Goal: Task Accomplishment & Management: Complete application form

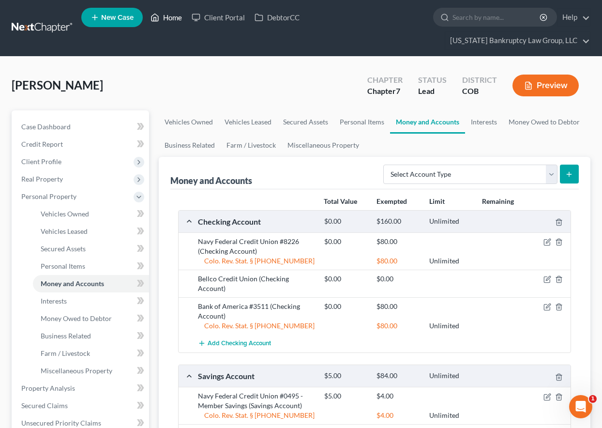
click at [171, 15] on link "Home" at bounding box center [166, 17] width 41 height 17
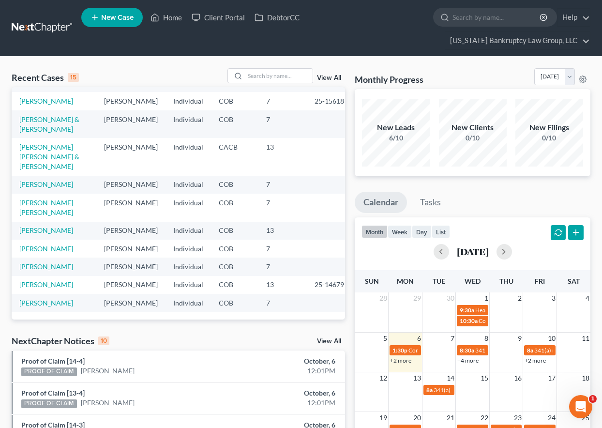
scroll to position [173, 0]
click at [62, 145] on link "[PERSON_NAME] [PERSON_NAME] & [PERSON_NAME]" at bounding box center [49, 157] width 60 height 28
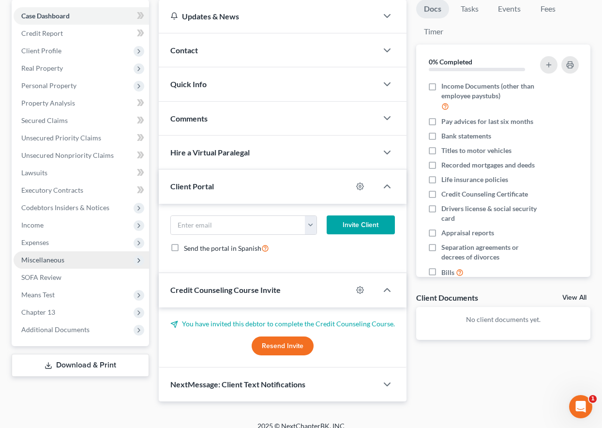
scroll to position [121, 0]
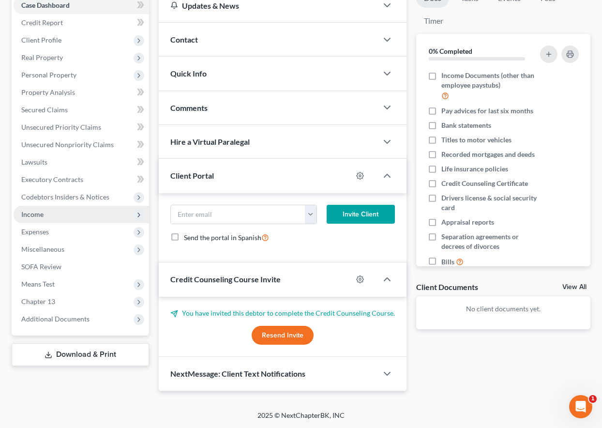
click at [35, 216] on span "Income" at bounding box center [32, 214] width 22 height 8
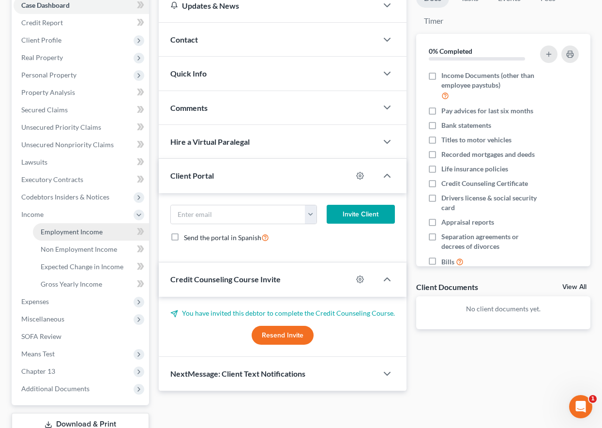
click at [49, 232] on span "Employment Income" at bounding box center [72, 231] width 62 height 8
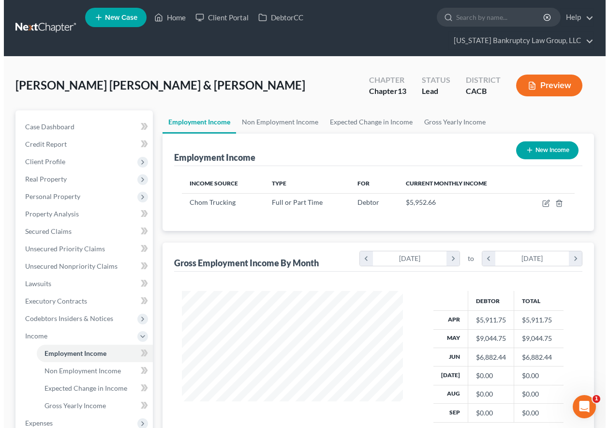
scroll to position [174, 241]
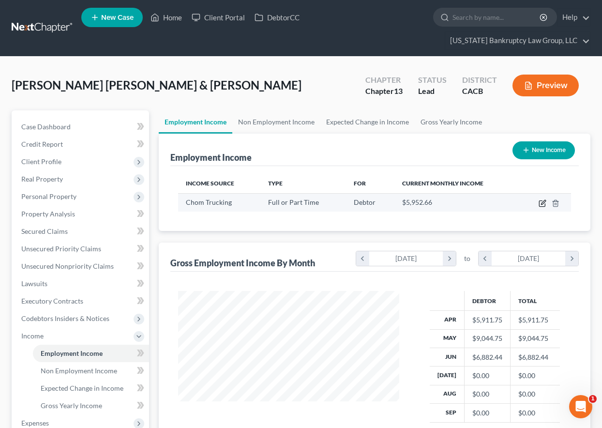
click at [542, 205] on icon "button" at bounding box center [543, 203] width 8 height 8
select select "0"
select select "5"
select select "3"
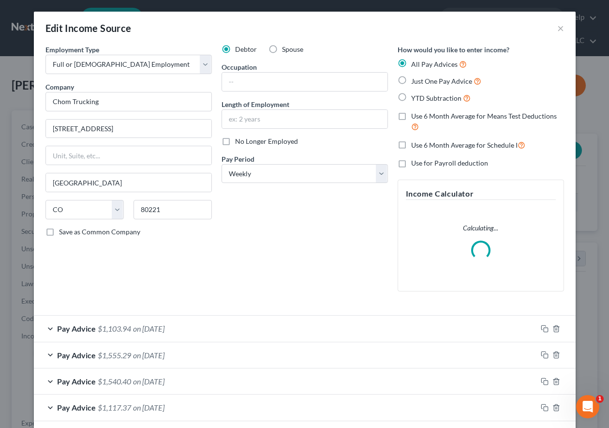
scroll to position [174, 243]
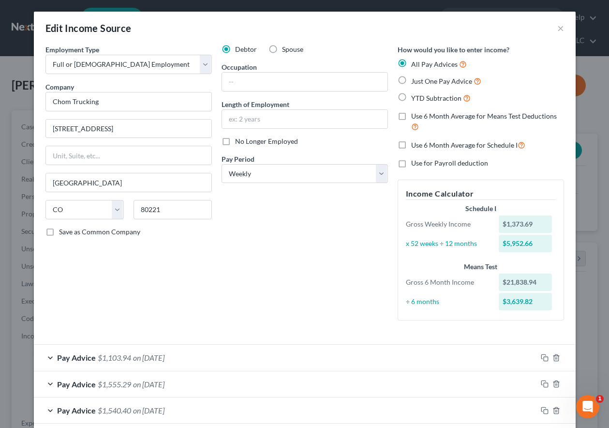
click at [165, 357] on span "on [DATE]" at bounding box center [148, 357] width 31 height 9
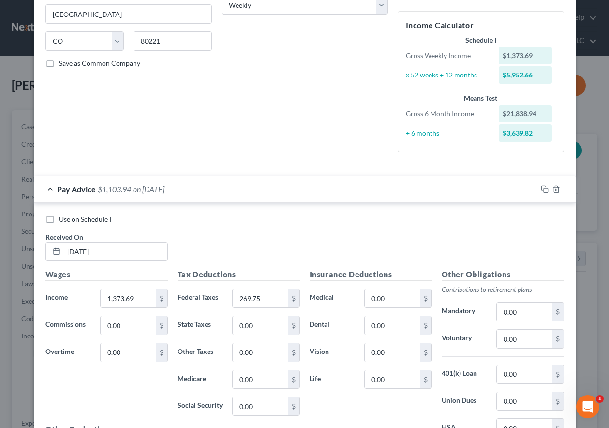
scroll to position [168, 0]
click at [165, 191] on span "on [DATE]" at bounding box center [148, 189] width 31 height 9
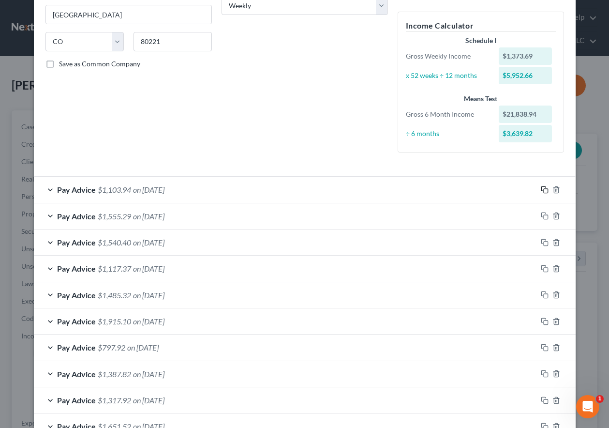
click at [542, 188] on icon "button" at bounding box center [545, 190] width 8 height 8
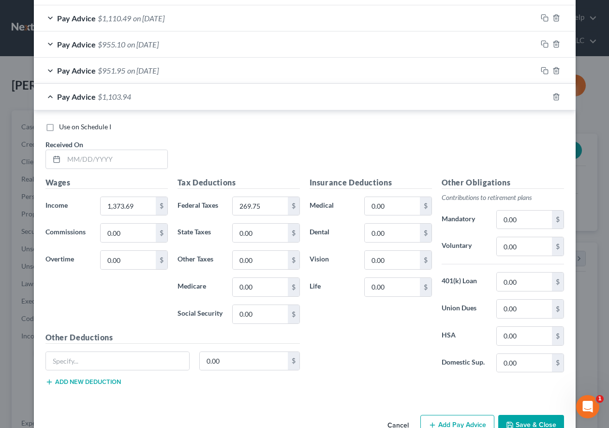
scroll to position [604, 0]
click at [116, 150] on input "text" at bounding box center [116, 158] width 104 height 18
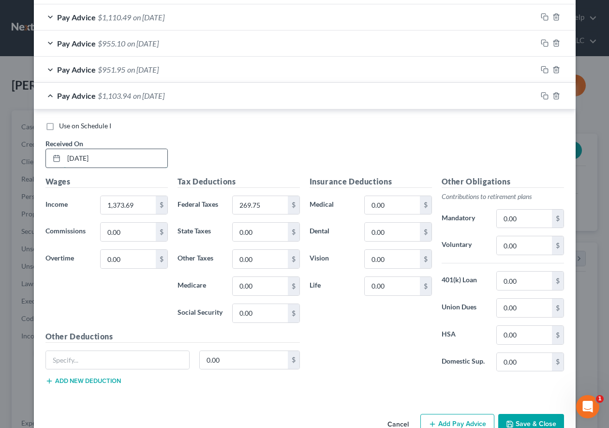
type input "[DATE]"
type input "1,046.50"
type input "176.76"
click at [393, 289] on input "0.00" at bounding box center [392, 286] width 55 height 18
type input "13.59"
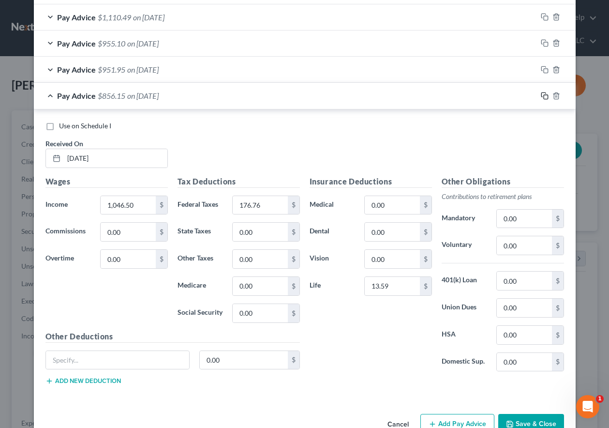
click at [543, 96] on icon "button" at bounding box center [545, 96] width 8 height 8
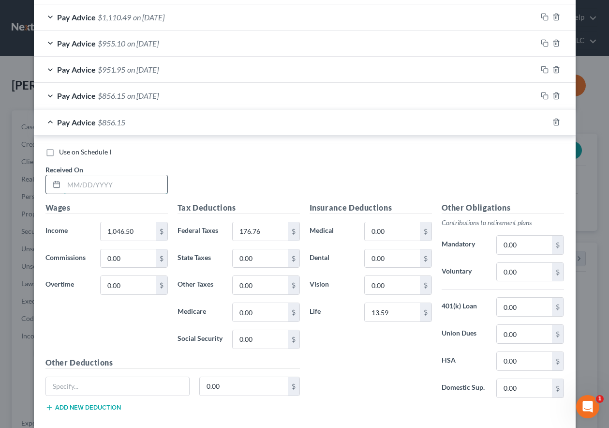
click at [126, 188] on input "text" at bounding box center [116, 184] width 104 height 18
type input "[DATE]"
type input "1,849.25"
type input "429.87"
click at [542, 120] on icon "button" at bounding box center [545, 122] width 8 height 8
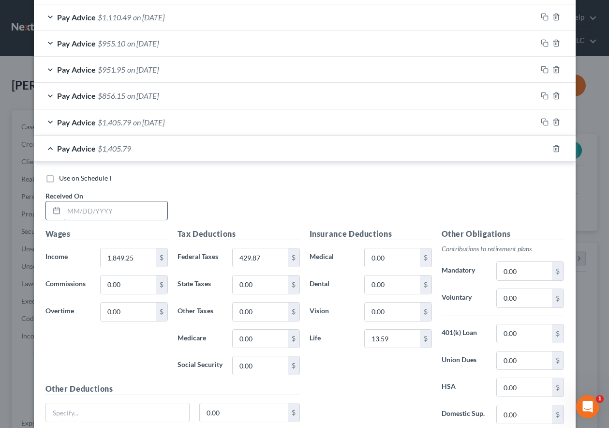
click at [104, 209] on input "text" at bounding box center [116, 210] width 104 height 18
type input "[DATE]"
type input "2,024.75"
type input "489.68"
click at [544, 148] on rect "button" at bounding box center [546, 150] width 4 height 4
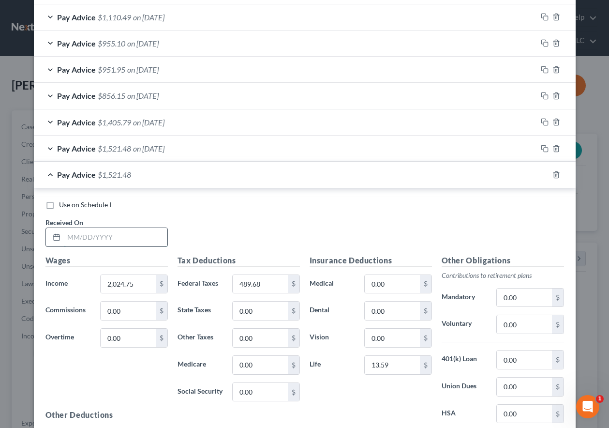
click at [134, 242] on input "text" at bounding box center [116, 237] width 104 height 18
type input "[DATE]"
type input "1,313."
type input "244.45"
click at [542, 175] on icon "button" at bounding box center [545, 175] width 8 height 8
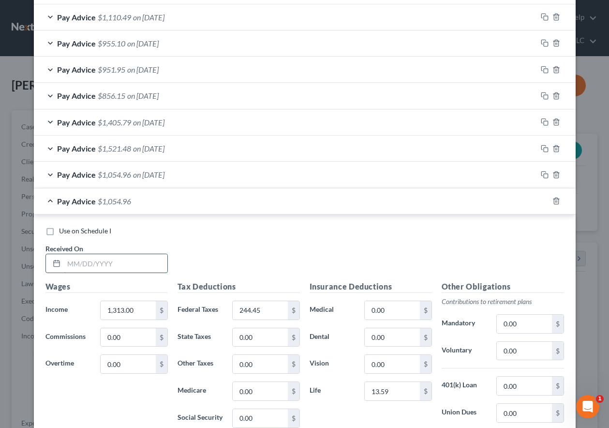
click at [109, 267] on input "text" at bounding box center [116, 263] width 104 height 18
type input "[DATE]"
type input "1,670.50"
type input "373.82"
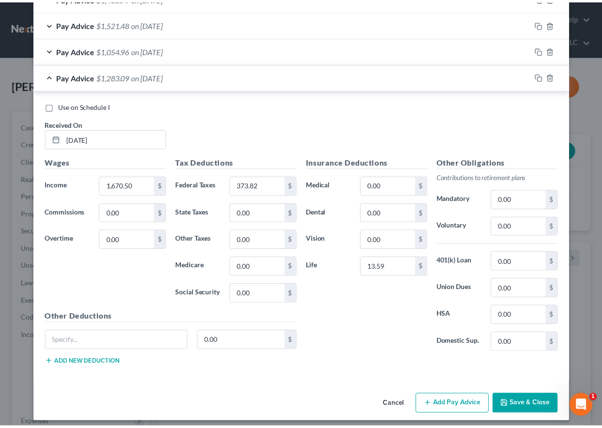
scroll to position [734, 0]
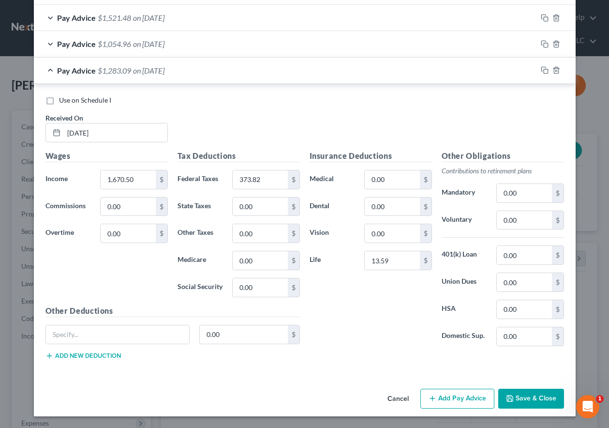
click at [541, 394] on button "Save & Close" at bounding box center [532, 399] width 66 height 20
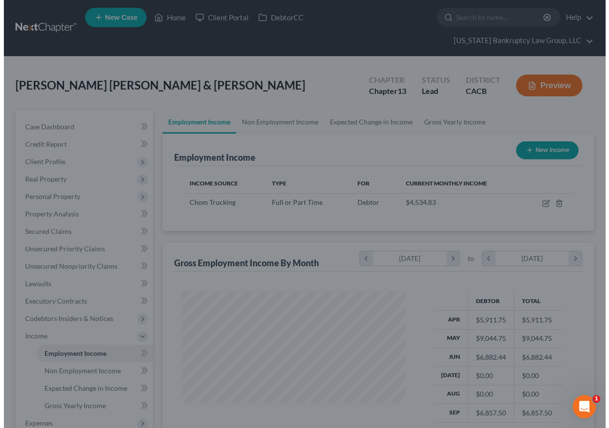
scroll to position [483823, 483756]
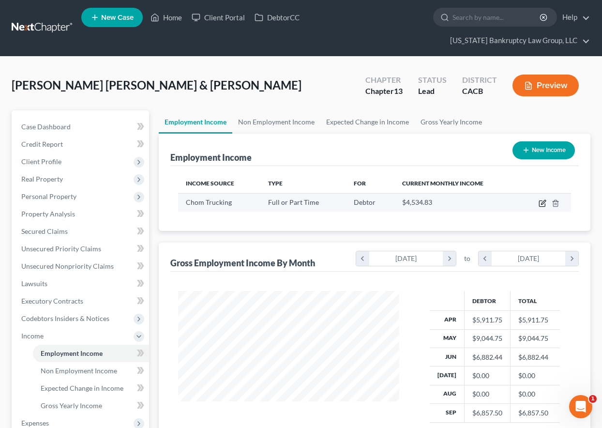
click at [543, 203] on icon "button" at bounding box center [543, 203] width 8 height 8
select select "0"
select select "5"
select select "3"
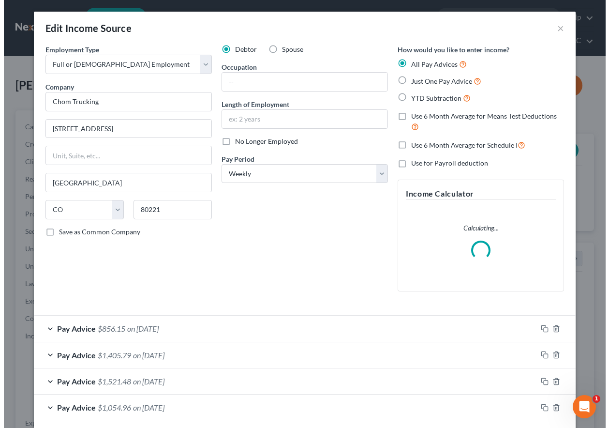
scroll to position [174, 243]
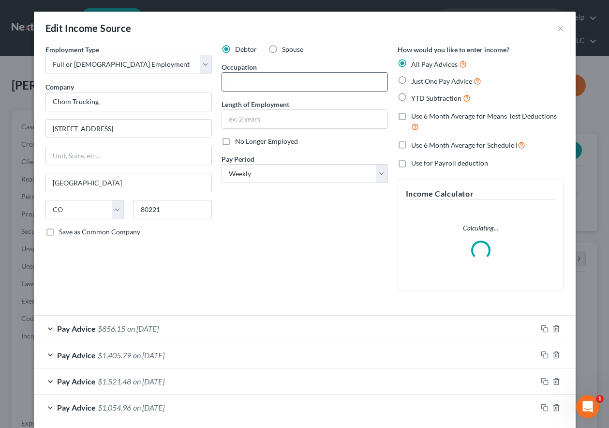
click at [245, 74] on input "text" at bounding box center [305, 82] width 166 height 18
type input "Y"
type input "Truck Driver"
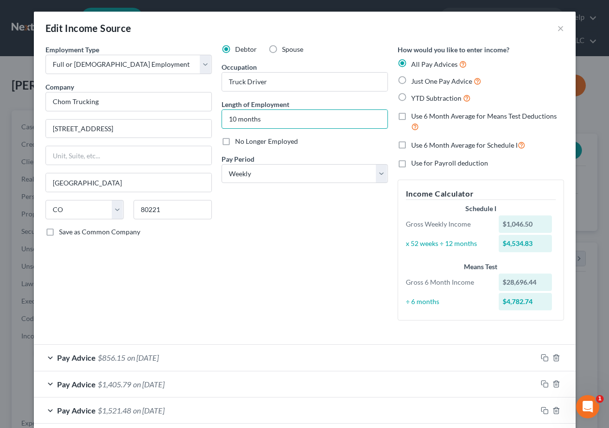
type input "10 months"
click at [247, 240] on div "Debtor Spouse Occupation Truck Driver Length of Employment 10 months No Longer …" at bounding box center [305, 187] width 176 height 284
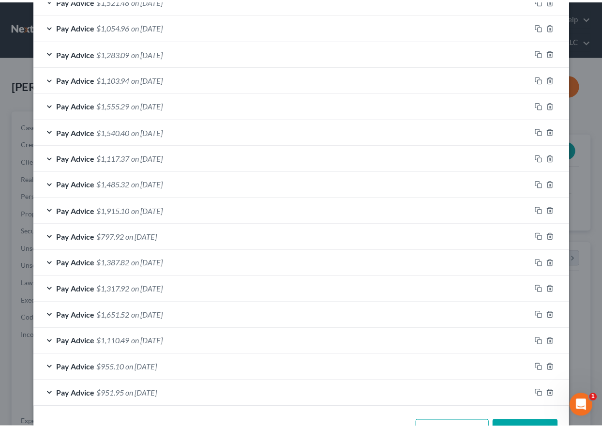
scroll to position [443, 0]
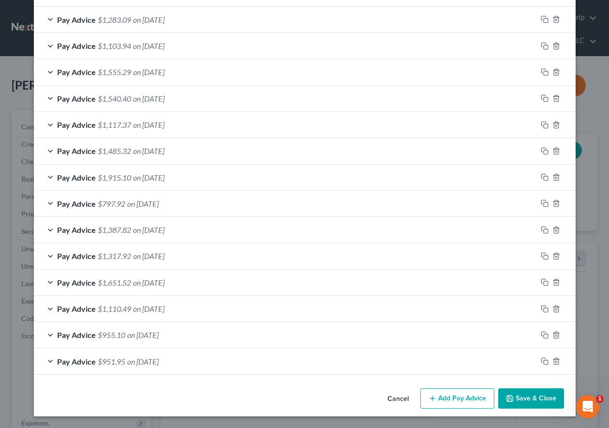
click at [539, 402] on button "Save & Close" at bounding box center [532, 398] width 66 height 20
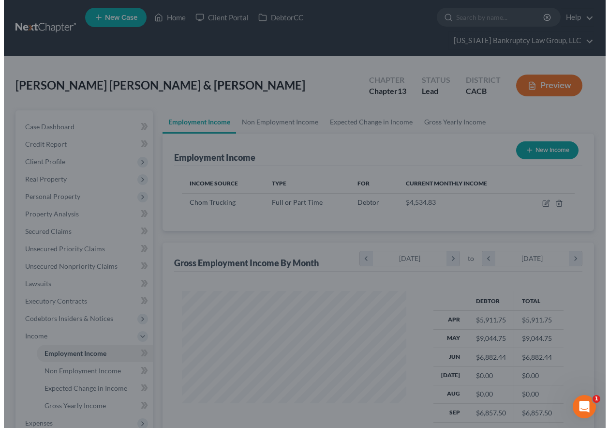
scroll to position [483823, 483756]
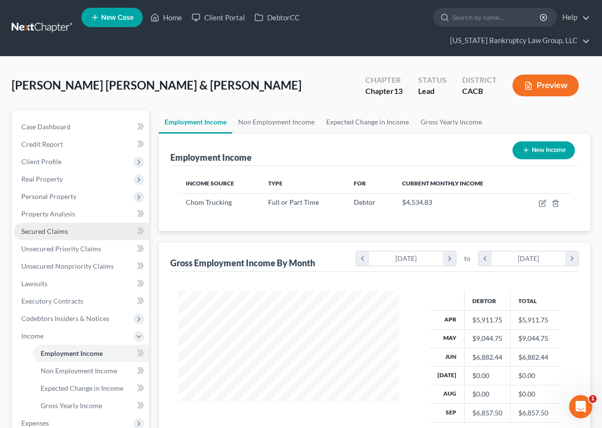
click at [56, 229] on span "Secured Claims" at bounding box center [44, 231] width 46 height 8
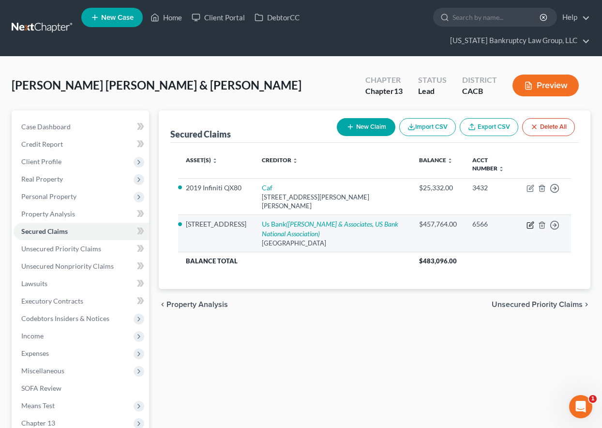
click at [529, 221] on icon "button" at bounding box center [531, 225] width 8 height 8
select select "26"
select select "8"
select select "4"
select select "3"
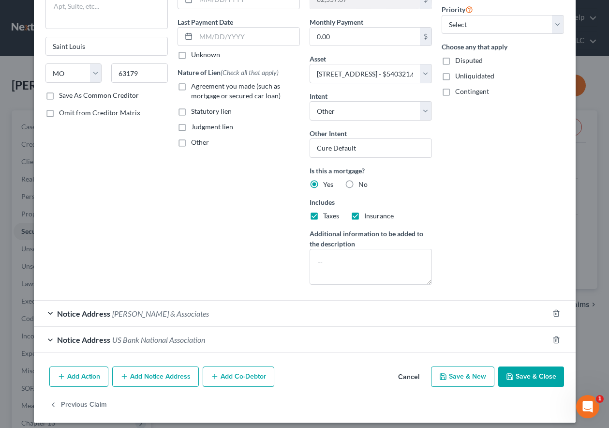
scroll to position [122, 0]
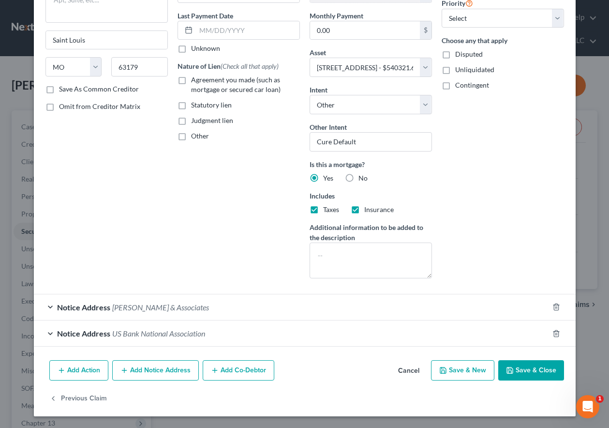
click at [255, 373] on button "Add Co-Debtor" at bounding box center [239, 370] width 72 height 20
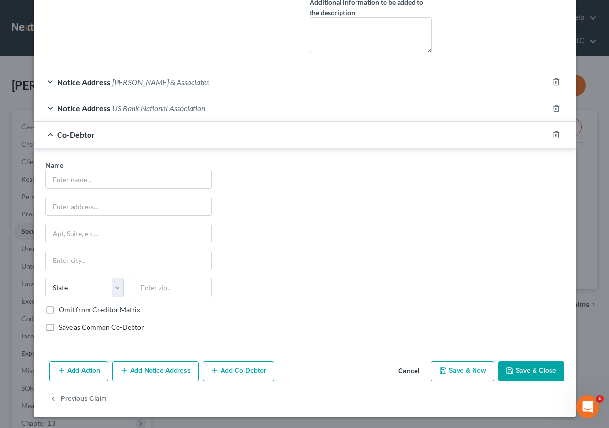
scroll to position [348, 0]
click at [144, 175] on input "text" at bounding box center [129, 179] width 166 height 18
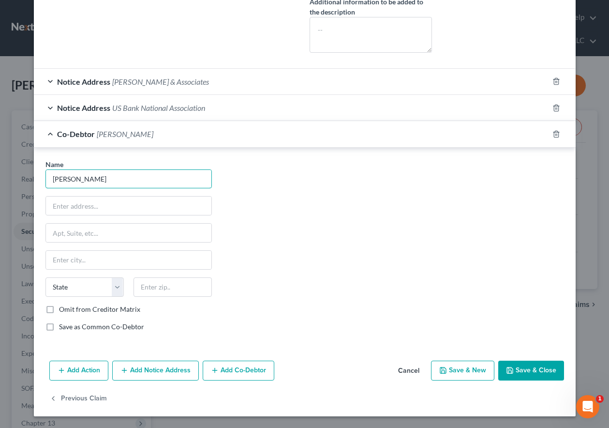
type input "[PERSON_NAME]"
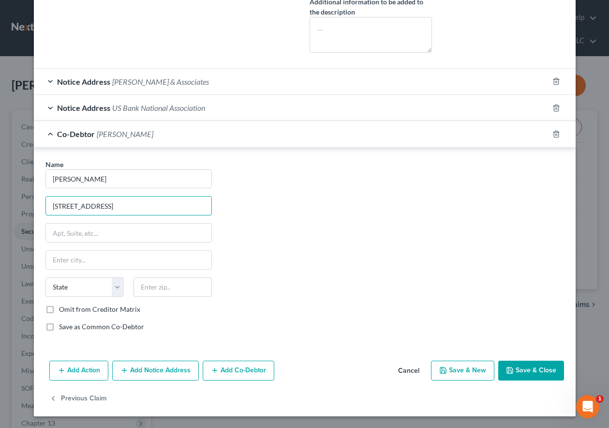
type input "[STREET_ADDRESS]"
type input "80219"
type input "[GEOGRAPHIC_DATA]"
select select "5"
click at [59, 327] on label "Save as Common Co-Debtor" at bounding box center [101, 327] width 85 height 10
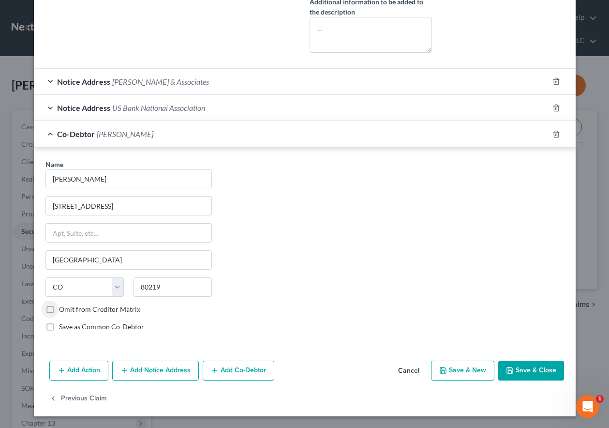
click at [63, 327] on input "Save as Common Co-Debtor" at bounding box center [66, 325] width 6 height 6
checkbox input "true"
click at [529, 369] on button "Save & Close" at bounding box center [532, 371] width 66 height 20
select select
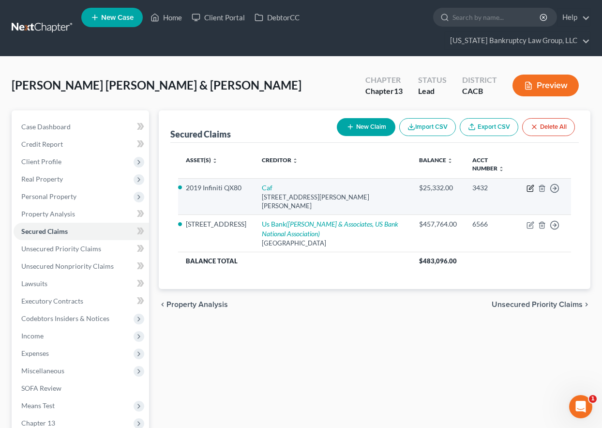
click at [531, 189] on icon "button" at bounding box center [531, 187] width 4 height 4
select select "10"
select select "0"
select select "9"
select select "4"
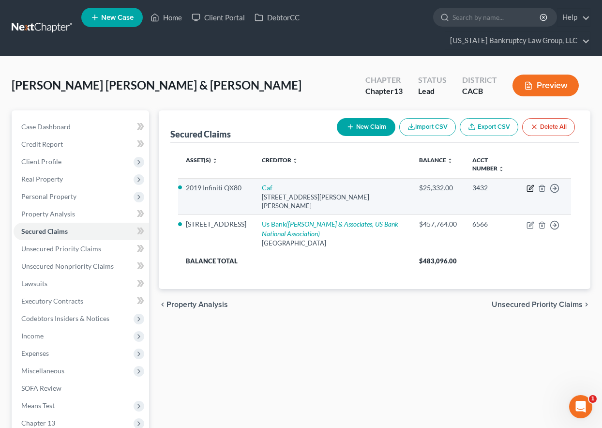
select select "1"
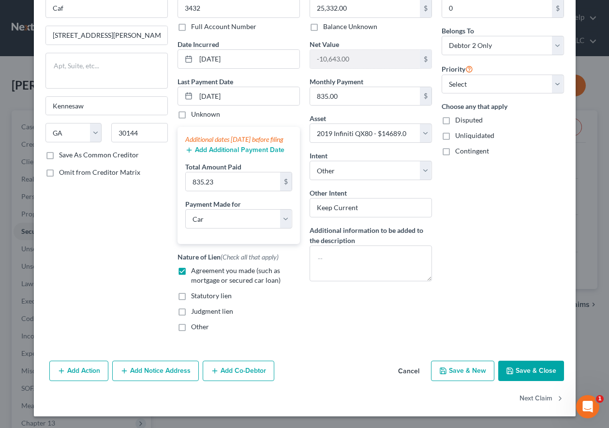
scroll to position [17, 0]
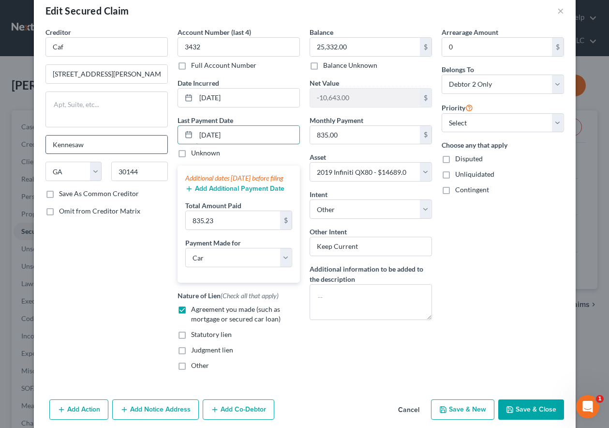
drag, startPoint x: 248, startPoint y: 136, endPoint x: 146, endPoint y: 142, distance: 102.3
click at [146, 142] on div "Creditor * Caf 225 [PERSON_NAME] [PERSON_NAME] Court [GEOGRAPHIC_DATA] [US_STAT…" at bounding box center [305, 202] width 529 height 351
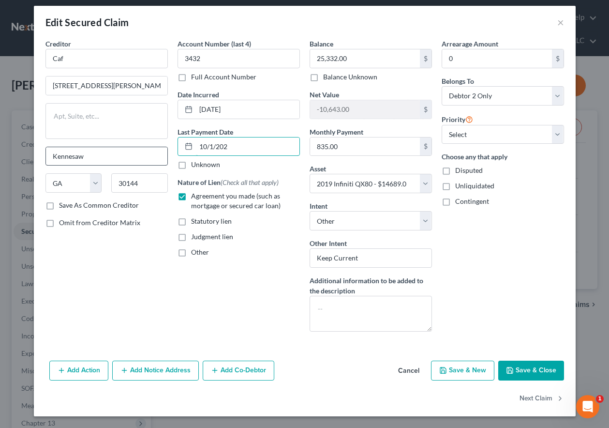
type input "[DATE]"
select select "0"
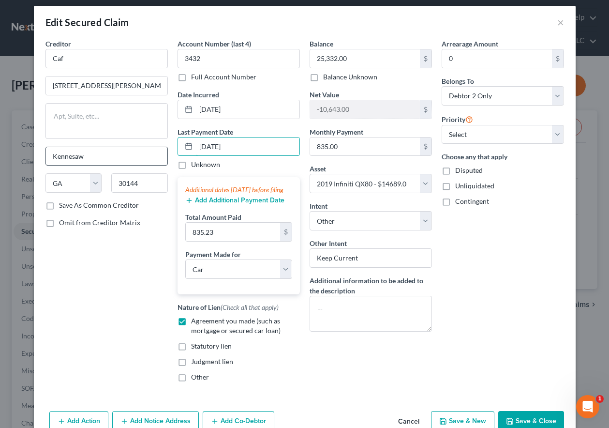
scroll to position [17, 0]
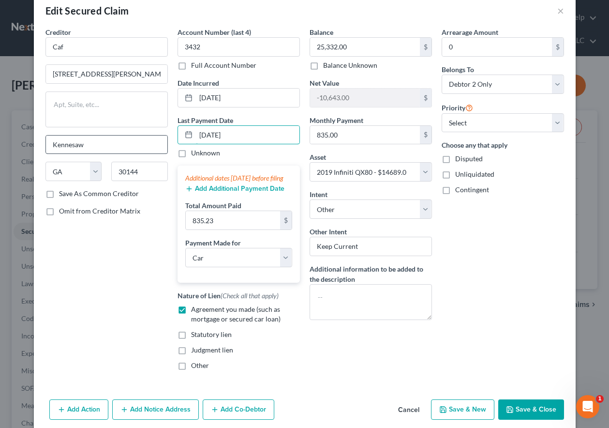
type input "[DATE]"
click at [233, 135] on input "[DATE]" at bounding box center [248, 135] width 104 height 18
drag, startPoint x: 233, startPoint y: 135, endPoint x: 182, endPoint y: 135, distance: 51.3
click at [182, 135] on div "[DATE]" at bounding box center [239, 134] width 122 height 19
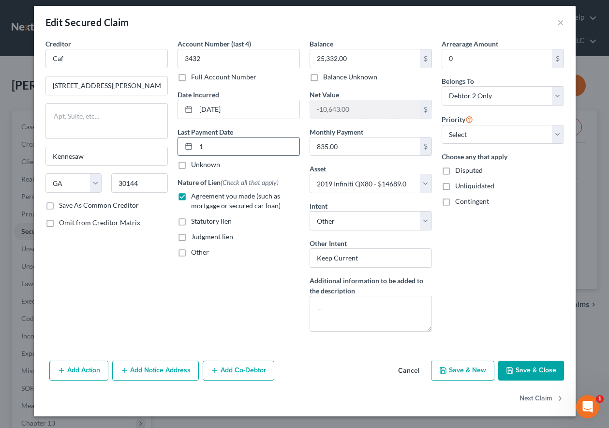
scroll to position [6, 0]
type input "[DATE]"
select select "0"
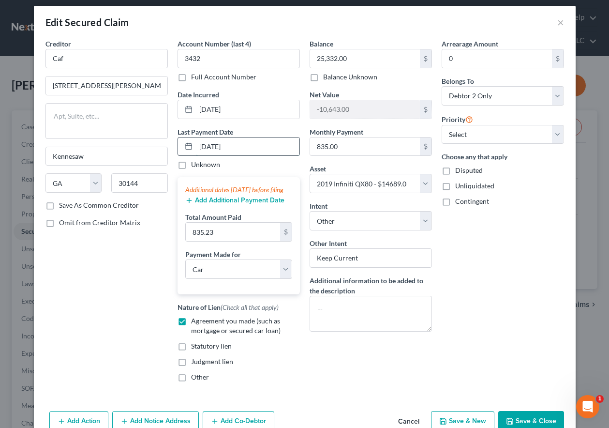
scroll to position [17, 0]
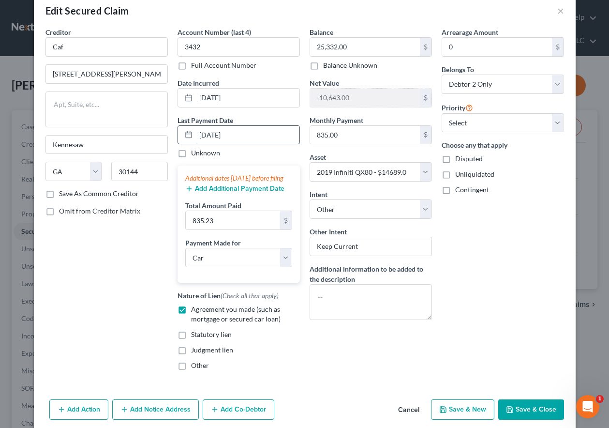
type input "[DATE]"
click at [227, 193] on button "Add Additional Payment Date" at bounding box center [234, 189] width 99 height 8
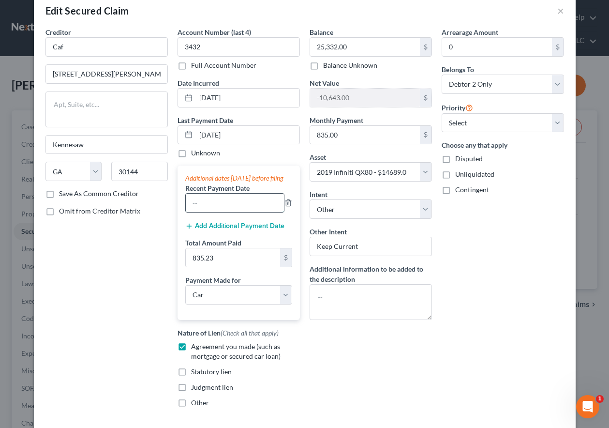
click at [236, 212] on input "text" at bounding box center [235, 203] width 98 height 18
type input "[DATE]"
click at [251, 230] on button "Add Additional Payment Date" at bounding box center [234, 226] width 99 height 8
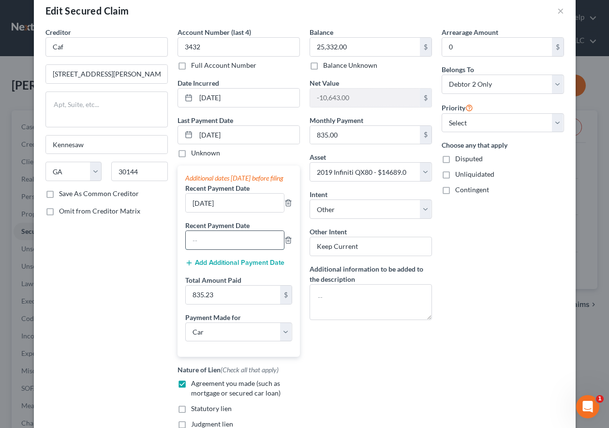
click at [245, 249] on input "text" at bounding box center [235, 240] width 98 height 18
type input "[DATE]"
type input "2,505.69"
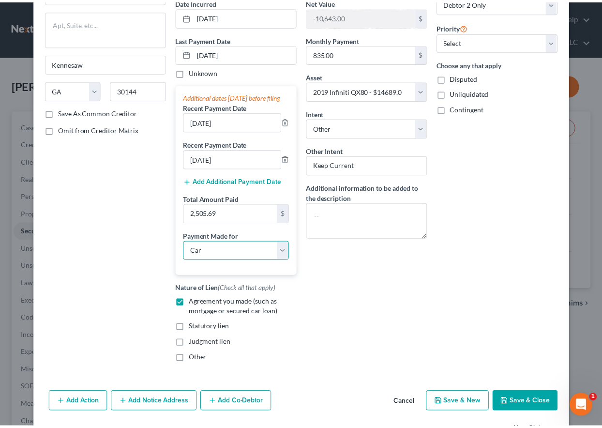
scroll to position [140, 0]
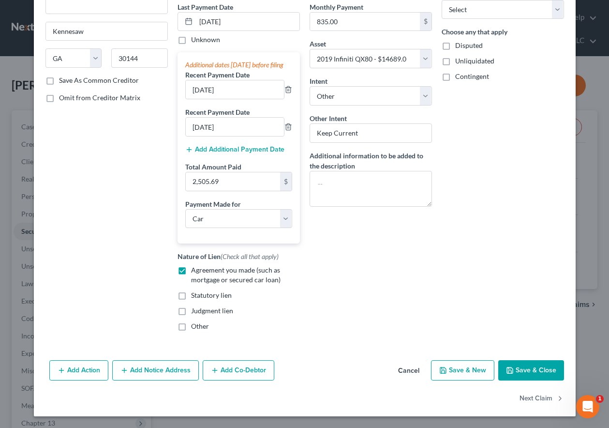
click at [537, 369] on button "Save & Close" at bounding box center [532, 370] width 66 height 20
select select
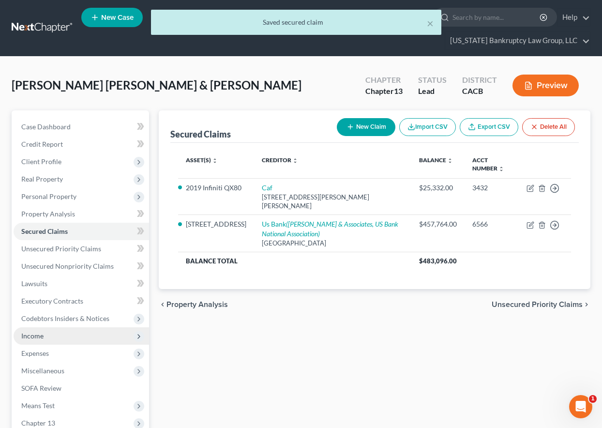
click at [38, 337] on span "Income" at bounding box center [32, 336] width 22 height 8
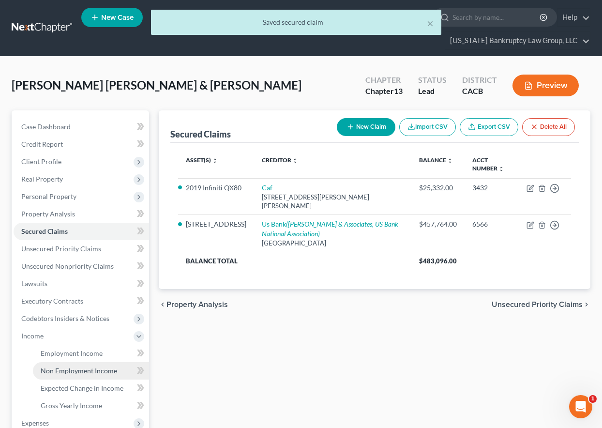
click at [61, 368] on span "Non Employment Income" at bounding box center [79, 370] width 76 height 8
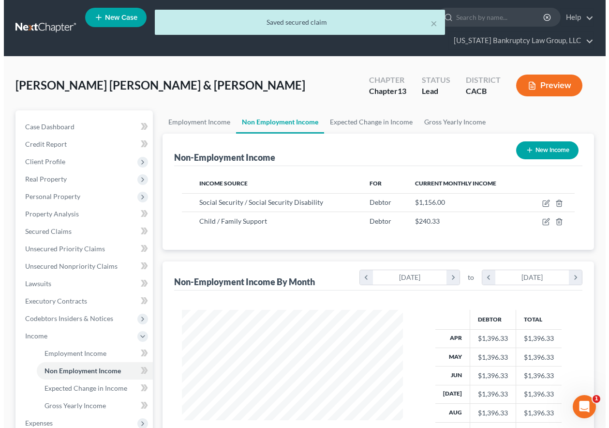
scroll to position [174, 241]
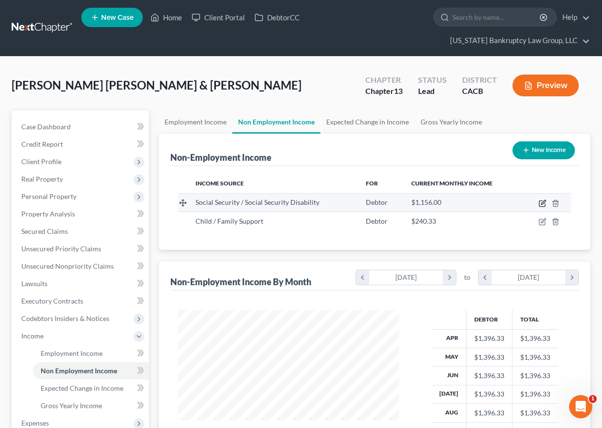
click at [542, 203] on icon "button" at bounding box center [543, 202] width 4 height 4
select select "4"
select select "0"
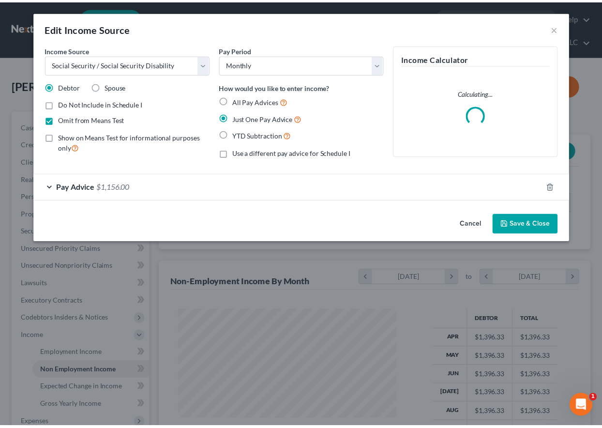
scroll to position [174, 243]
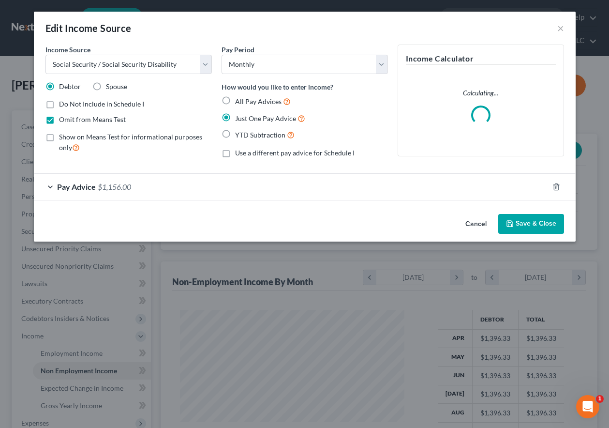
click at [535, 217] on button "Save & Close" at bounding box center [532, 224] width 66 height 20
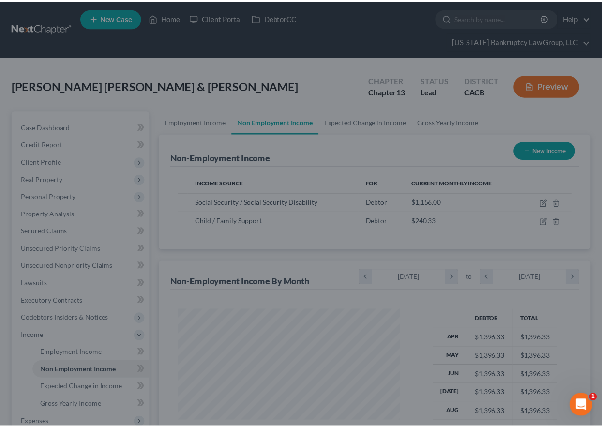
scroll to position [483823, 483756]
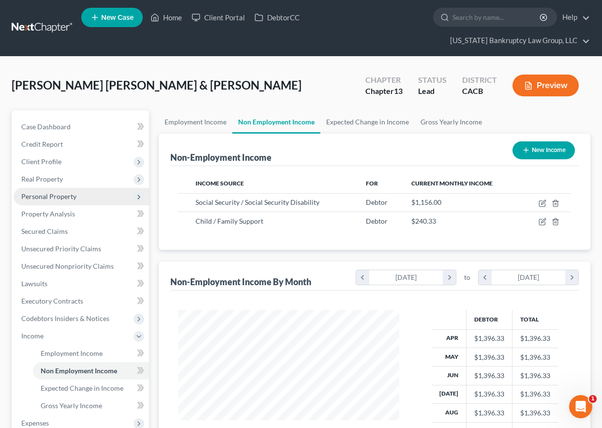
click at [60, 195] on span "Personal Property" at bounding box center [48, 196] width 55 height 8
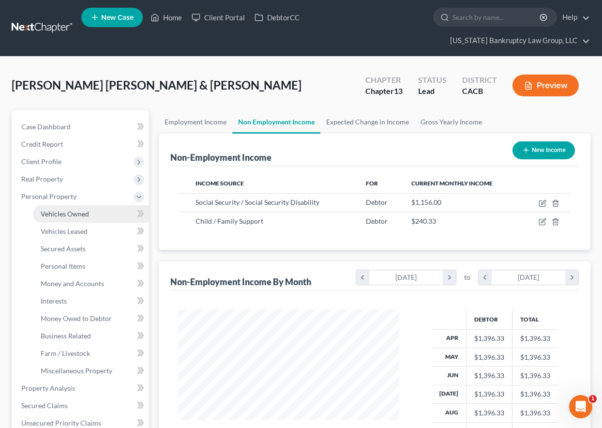
click at [72, 215] on span "Vehicles Owned" at bounding box center [65, 214] width 48 height 8
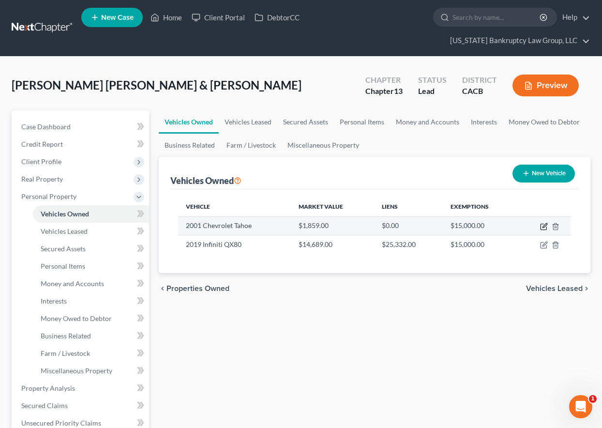
click at [544, 227] on icon "button" at bounding box center [545, 225] width 4 height 4
select select "0"
select select "25"
select select "4"
select select "0"
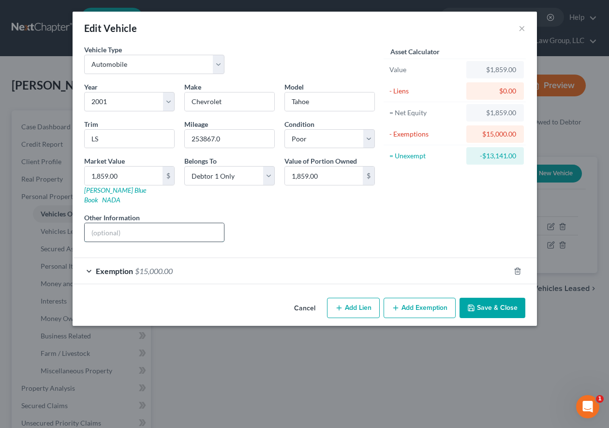
click at [158, 223] on input "text" at bounding box center [155, 232] width 140 height 18
type input "Unregistered, won't pass emissions."
click at [479, 298] on button "Save & Close" at bounding box center [493, 308] width 66 height 20
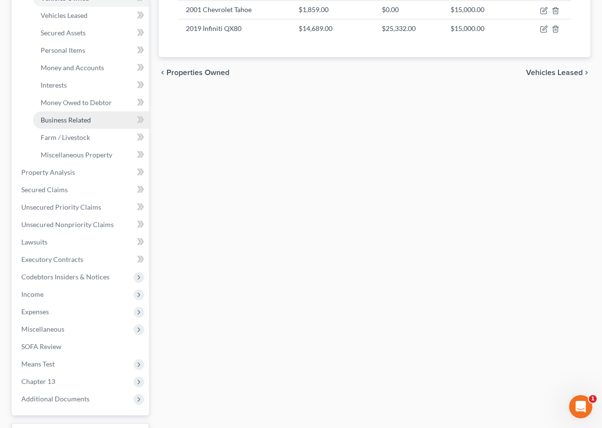
scroll to position [242, 0]
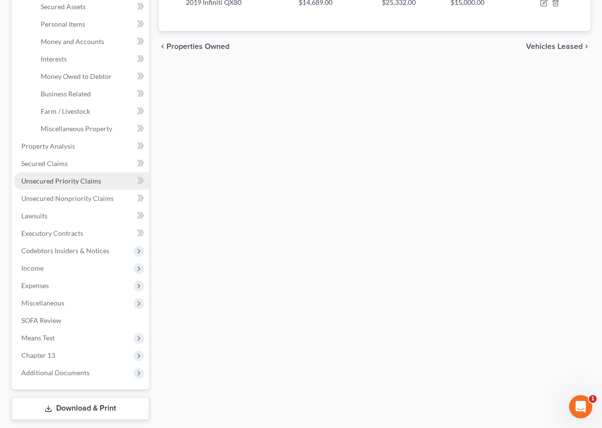
click at [47, 183] on span "Unsecured Priority Claims" at bounding box center [61, 181] width 80 height 8
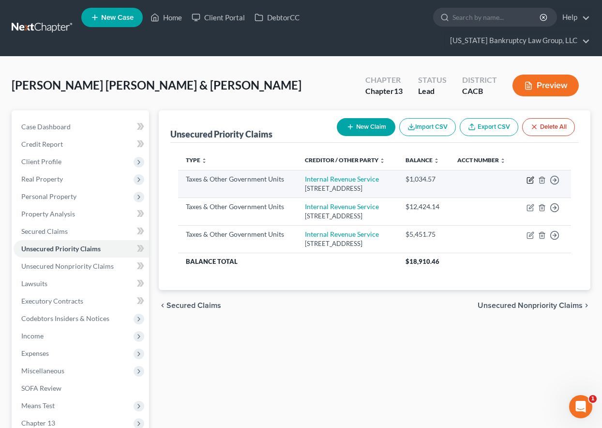
click at [531, 181] on icon "button" at bounding box center [531, 179] width 4 height 4
select select "0"
select select "39"
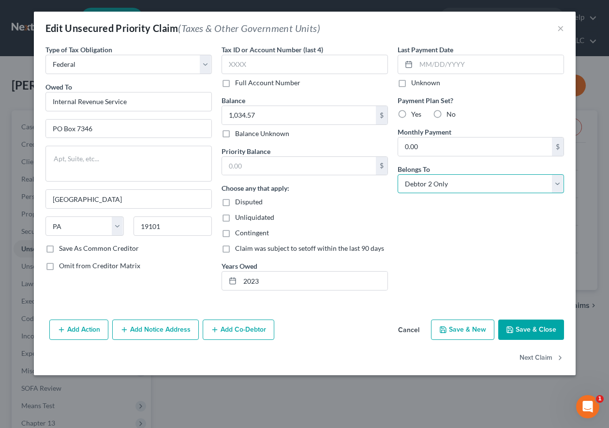
click at [442, 179] on select "Select Debtor 1 Only Debtor 2 Only Debtor 1 And Debtor 2 Only At Least One Of T…" at bounding box center [481, 183] width 166 height 19
select select "0"
click at [398, 174] on select "Select Debtor 1 Only Debtor 2 Only Debtor 1 And Debtor 2 Only At Least One Of T…" at bounding box center [481, 183] width 166 height 19
click at [524, 335] on button "Save & Close" at bounding box center [532, 329] width 66 height 20
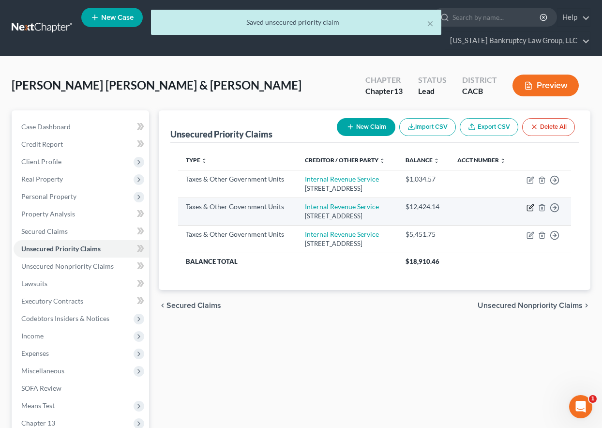
click at [530, 209] on icon "button" at bounding box center [531, 206] width 4 height 4
select select "0"
select select "39"
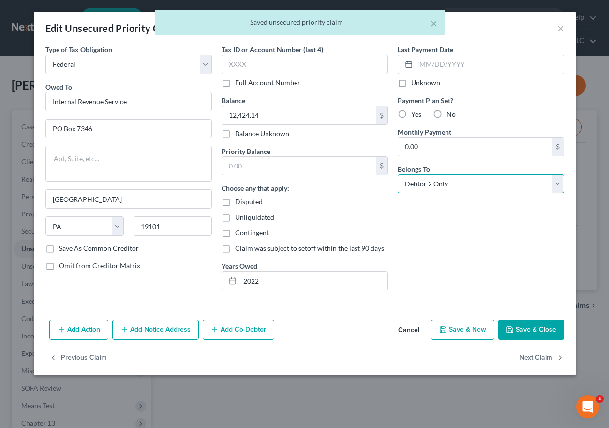
click at [450, 181] on select "Select Debtor 1 Only Debtor 2 Only Debtor 1 And Debtor 2 Only At Least One Of T…" at bounding box center [481, 183] width 166 height 19
select select "0"
click at [398, 174] on select "Select Debtor 1 Only Debtor 2 Only Debtor 1 And Debtor 2 Only At Least One Of T…" at bounding box center [481, 183] width 166 height 19
click at [469, 334] on button "Save & New" at bounding box center [462, 329] width 63 height 20
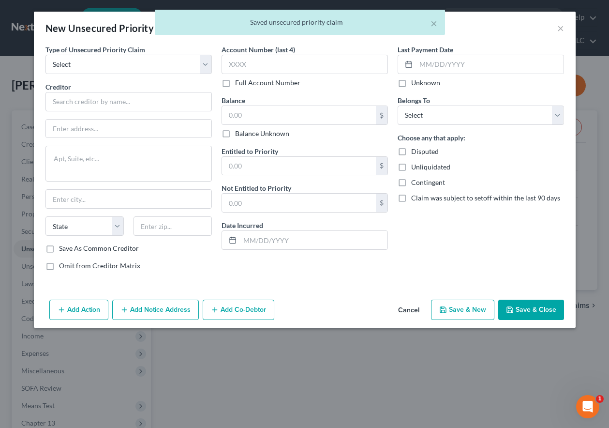
click at [402, 314] on button "Cancel" at bounding box center [409, 310] width 37 height 19
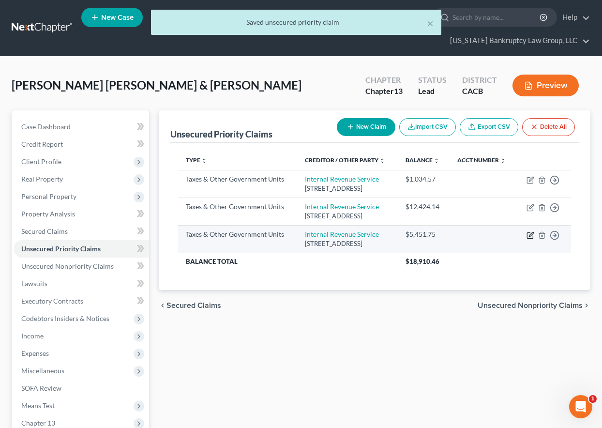
click at [529, 236] on icon "button" at bounding box center [531, 234] width 4 height 4
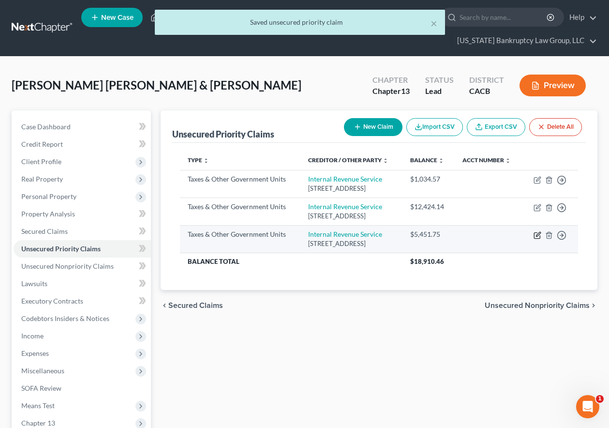
select select "0"
select select "39"
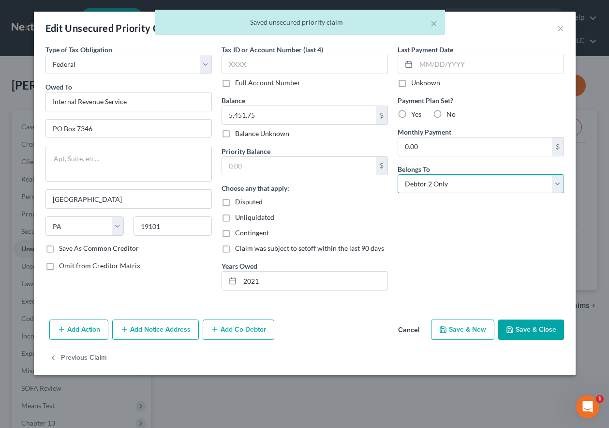
click at [466, 189] on select "Select Debtor 1 Only Debtor 2 Only Debtor 1 And Debtor 2 Only At Least One Of T…" at bounding box center [481, 183] width 166 height 19
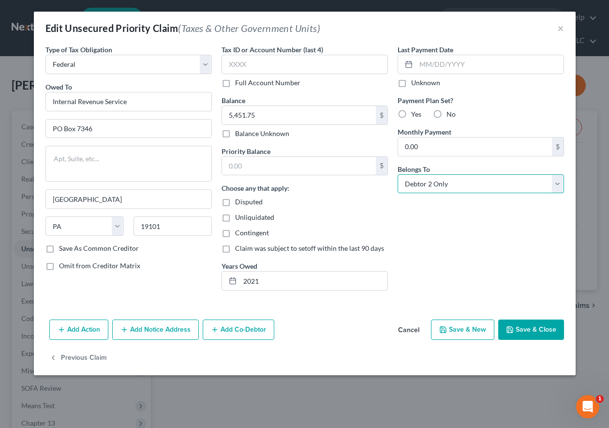
select select "0"
click at [398, 174] on select "Select Debtor 1 Only Debtor 2 Only Debtor 1 And Debtor 2 Only At Least One Of T…" at bounding box center [481, 183] width 166 height 19
click at [530, 333] on button "Save & Close" at bounding box center [532, 329] width 66 height 20
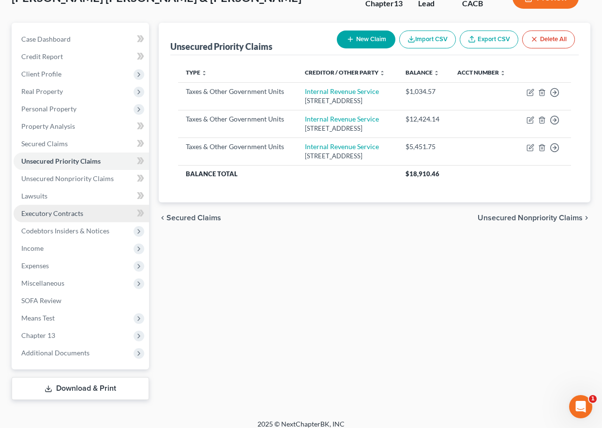
scroll to position [96, 0]
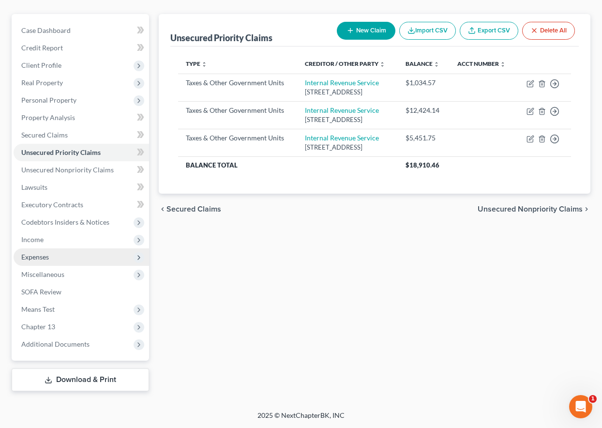
click at [35, 258] on span "Expenses" at bounding box center [35, 257] width 28 height 8
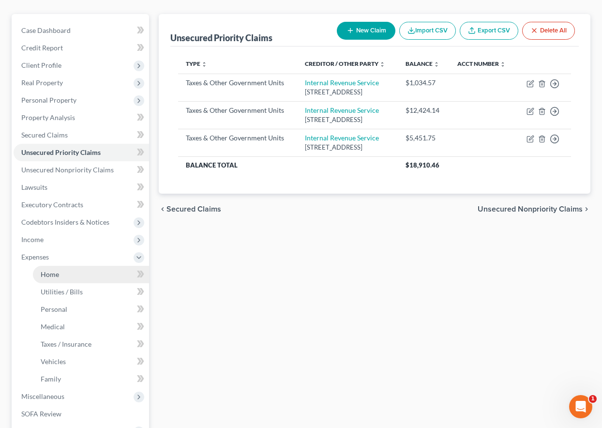
click at [52, 275] on span "Home" at bounding box center [50, 274] width 18 height 8
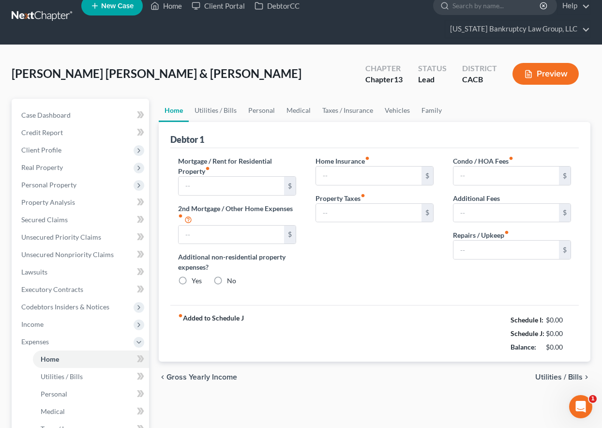
type input "3,200.00"
type input "0.00"
radio input "true"
type input "417.41"
type input "0.00"
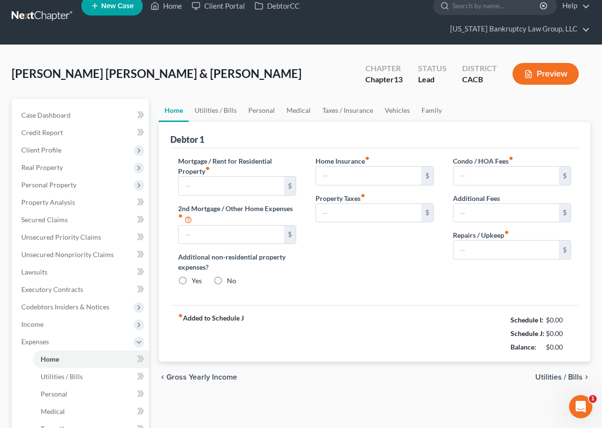
type input "60.00"
type input "0.00"
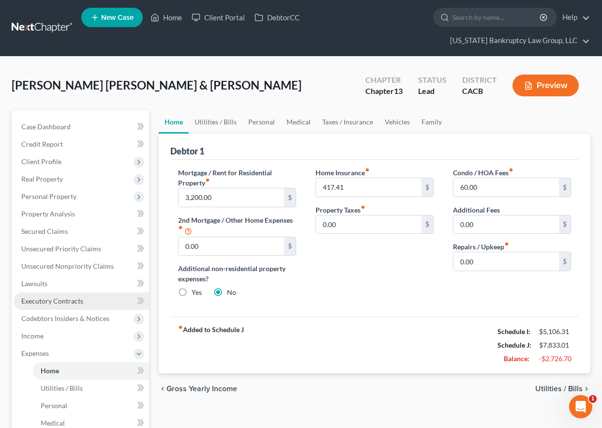
click at [62, 299] on span "Executory Contracts" at bounding box center [52, 301] width 62 height 8
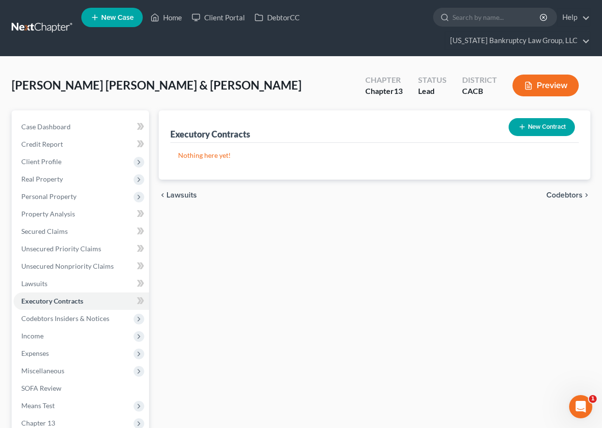
click at [542, 120] on button "New Contract" at bounding box center [542, 127] width 66 height 18
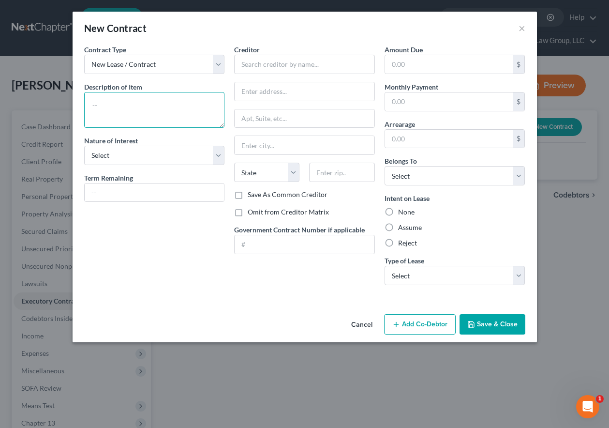
click at [147, 98] on textarea at bounding box center [154, 110] width 141 height 36
type textarea "Homeowners Association"
select select "0"
type input "LCM Property Management"
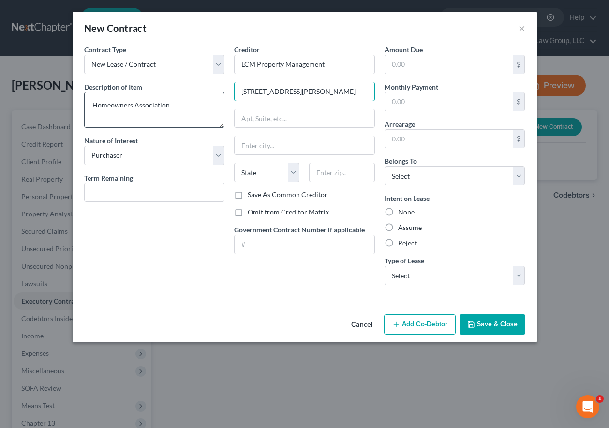
type input "[STREET_ADDRESS][PERSON_NAME]"
type input "9"
type input "80210"
type input "[GEOGRAPHIC_DATA]"
select select "5"
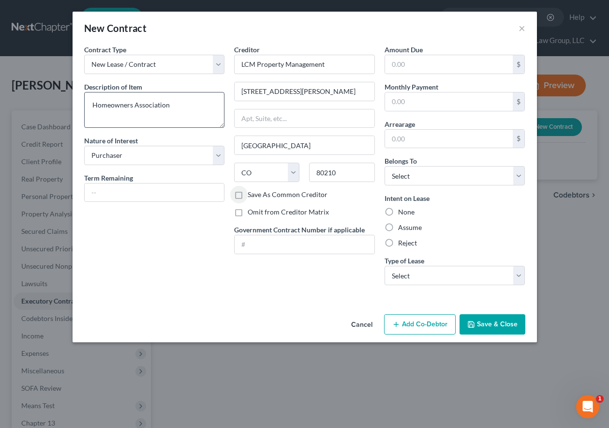
click at [252, 190] on input "Save As Common Creditor" at bounding box center [255, 193] width 6 height 6
checkbox input "true"
click at [407, 227] on label "Assume" at bounding box center [410, 228] width 24 height 10
click at [407, 227] on input "Assume" at bounding box center [405, 226] width 6 height 6
radio input "true"
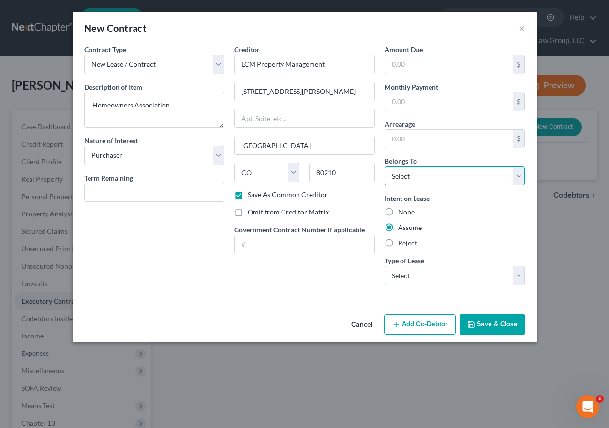
click at [423, 169] on select "Select Debtor 1 Only Debtor 2 Only Debtor 1 And Debtor 2 Only At Least One Of T…" at bounding box center [455, 175] width 141 height 19
select select "2"
click at [385, 166] on select "Select Debtor 1 Only Debtor 2 Only Debtor 1 And Debtor 2 Only At Least One Of T…" at bounding box center [455, 175] width 141 height 19
click at [452, 272] on select "Select Real Estate Car Other" at bounding box center [455, 275] width 141 height 19
select select "0"
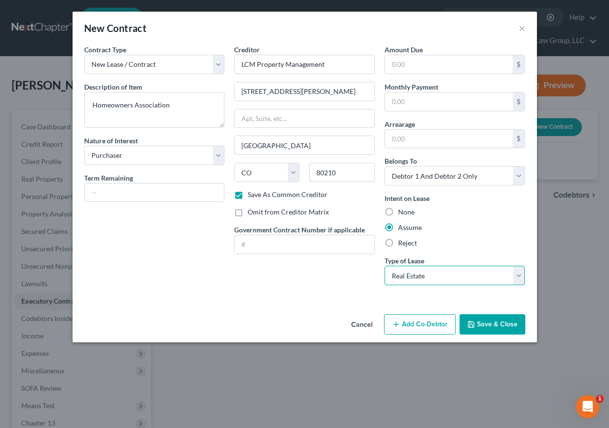
click at [385, 266] on select "Select Real Estate Car Other" at bounding box center [455, 275] width 141 height 19
click at [502, 328] on button "Save & Close" at bounding box center [493, 324] width 66 height 20
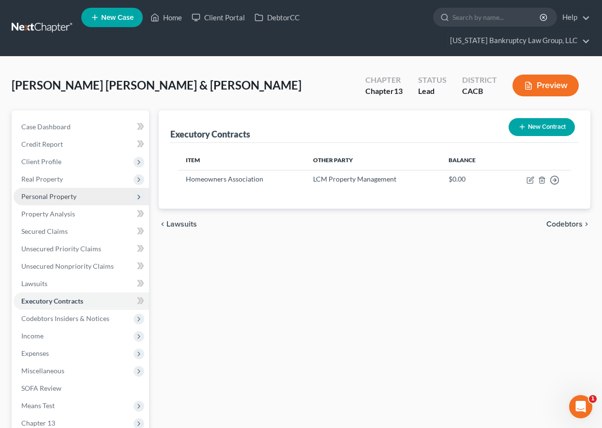
click at [59, 194] on span "Personal Property" at bounding box center [48, 196] width 55 height 8
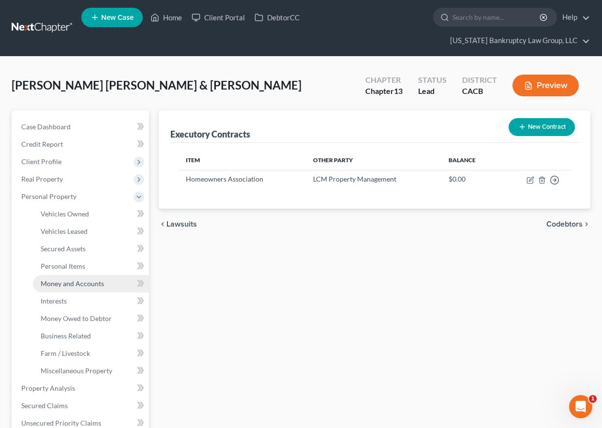
click at [70, 280] on span "Money and Accounts" at bounding box center [72, 283] width 63 height 8
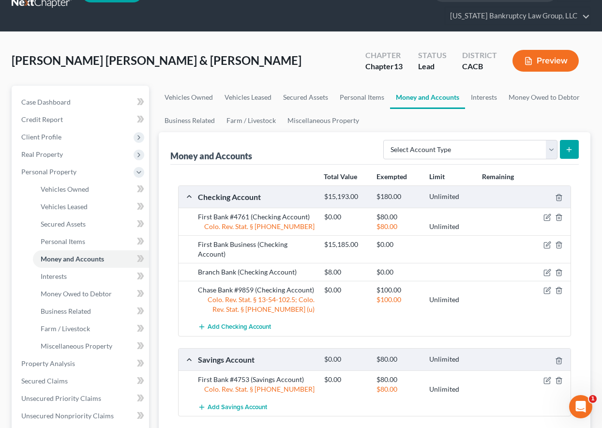
scroll to position [48, 0]
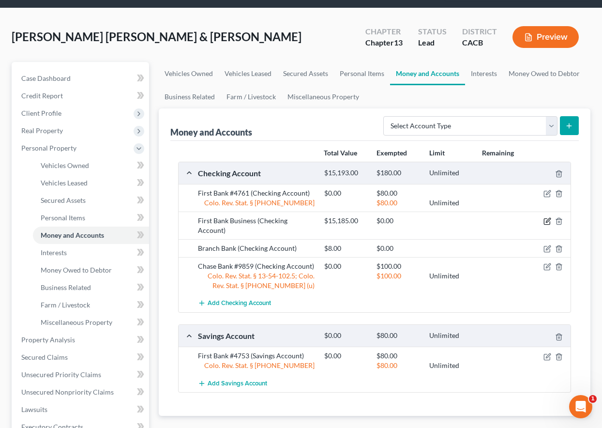
click at [546, 221] on icon "button" at bounding box center [548, 221] width 8 height 8
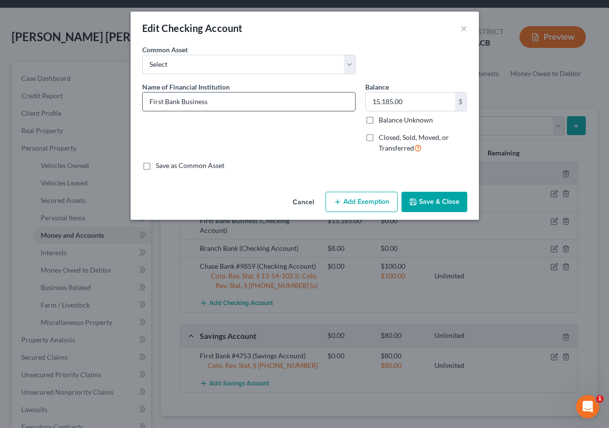
click at [237, 101] on input "First Bank Business" at bounding box center [249, 101] width 212 height 18
type input "First Bank #1894 - Business Checking"
type input "0"
click at [383, 115] on input "Balance Unknown" at bounding box center [386, 118] width 6 height 6
checkbox input "true"
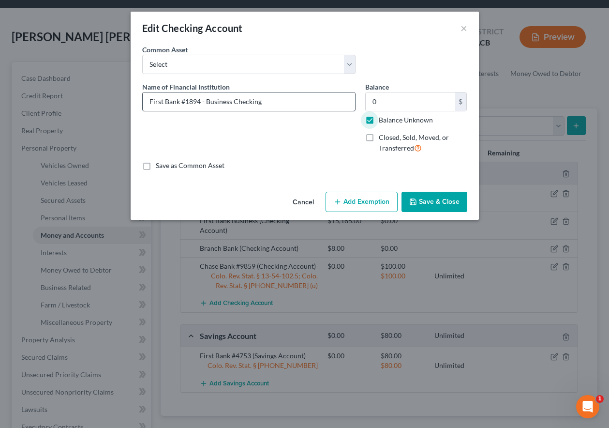
type input "0.00"
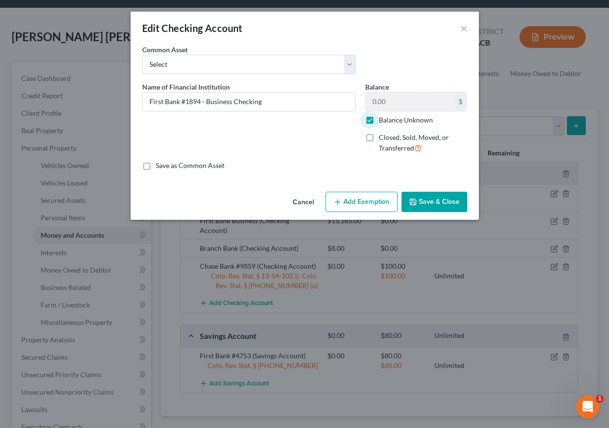
click at [379, 195] on button "Add Exemption" at bounding box center [362, 202] width 72 height 20
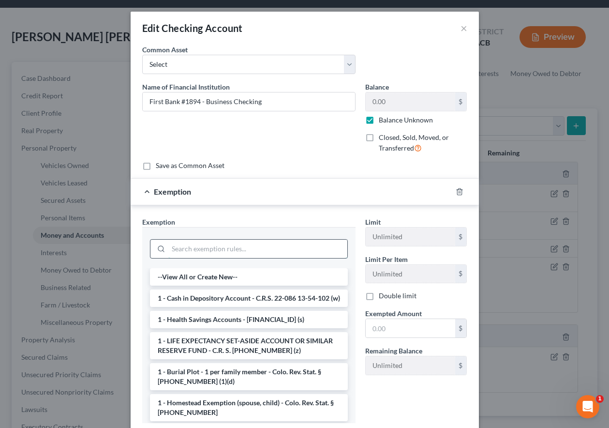
click at [301, 247] on input "search" at bounding box center [257, 249] width 179 height 18
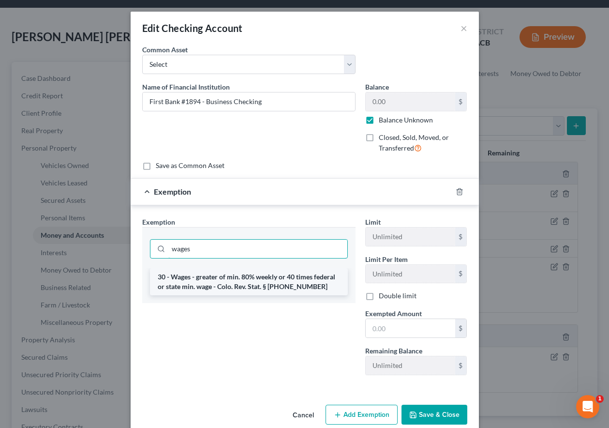
type input "wages"
click at [263, 289] on li "30 - Wages - greater of min. 80% weekly or 40 times federal or state min. wage …" at bounding box center [249, 281] width 198 height 27
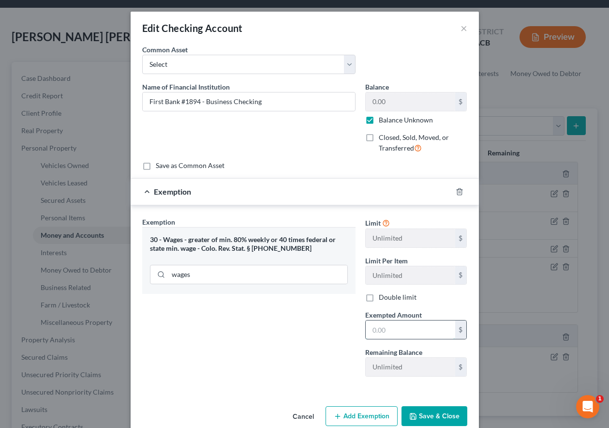
click at [417, 339] on input "text" at bounding box center [411, 329] width 90 height 18
type input "80"
click at [430, 420] on button "Save & Close" at bounding box center [435, 416] width 66 height 20
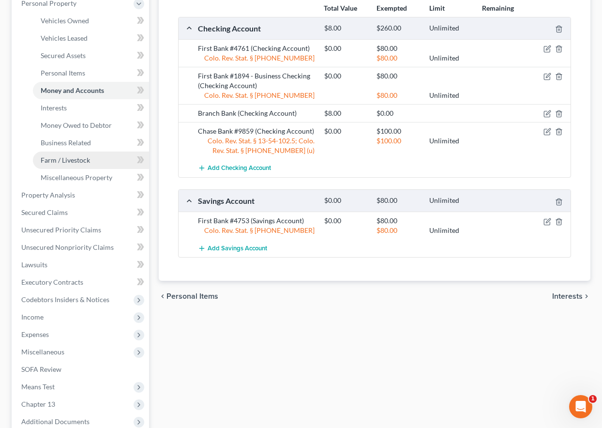
scroll to position [194, 0]
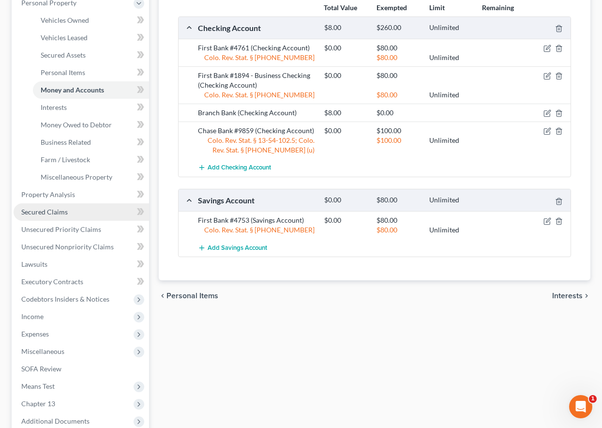
click at [55, 212] on span "Secured Claims" at bounding box center [44, 212] width 46 height 8
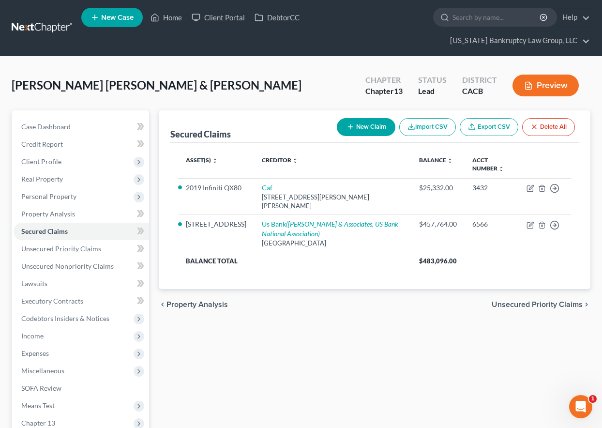
click at [372, 125] on button "New Claim" at bounding box center [366, 127] width 59 height 18
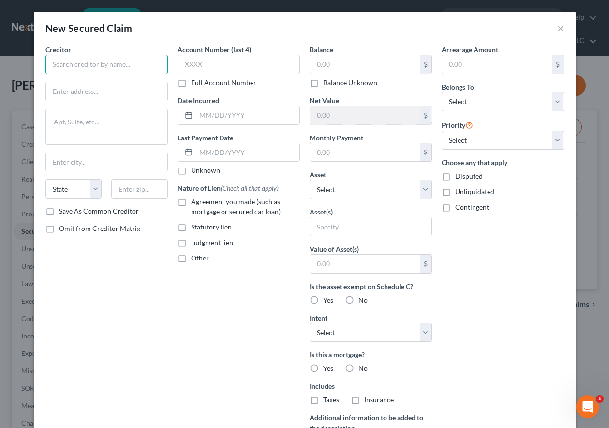
click at [125, 65] on input "text" at bounding box center [106, 64] width 122 height 19
type input "Fronterra Village Homeowners Association"
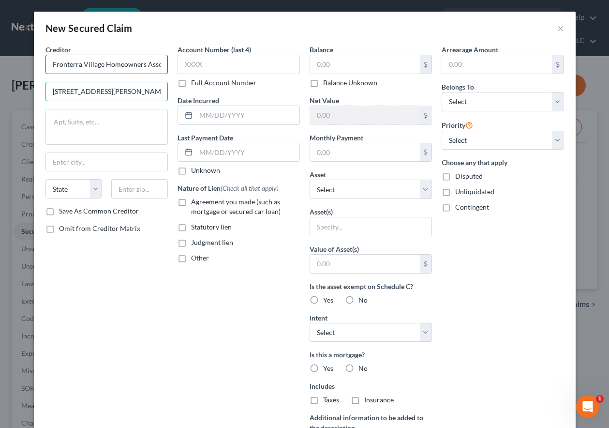
type input "[STREET_ADDRESS][PERSON_NAME]"
type input "80210"
type input "[GEOGRAPHIC_DATA]"
select select "5"
click at [63, 206] on input "Save As Common Creditor" at bounding box center [66, 209] width 6 height 6
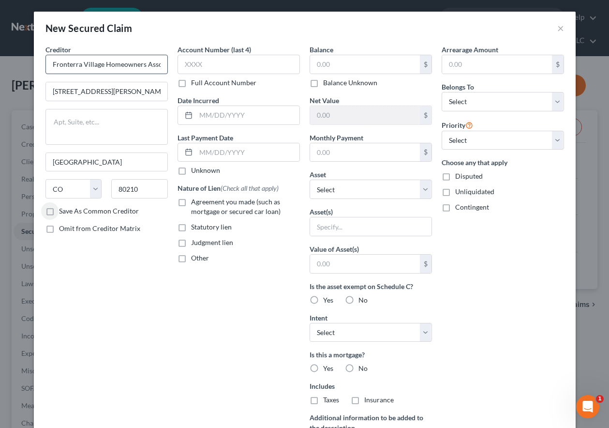
checkbox input "true"
click at [382, 68] on input "text" at bounding box center [365, 64] width 110 height 18
click at [363, 62] on input "text" at bounding box center [365, 64] width 110 height 18
type input "1,544.60"
click at [341, 193] on select "Select Other Multiple Assets First Bank #4761 (Checking Account) - $0.0 First B…" at bounding box center [371, 189] width 122 height 19
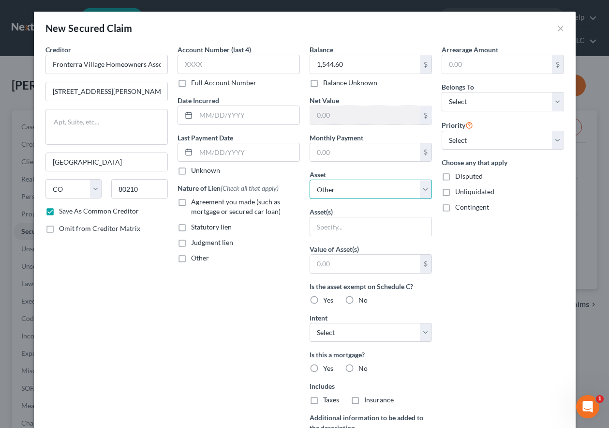
select select "8"
click at [310, 180] on select "Select Other Multiple Assets First Bank #4761 (Checking Account) - $0.0 First B…" at bounding box center [371, 189] width 122 height 19
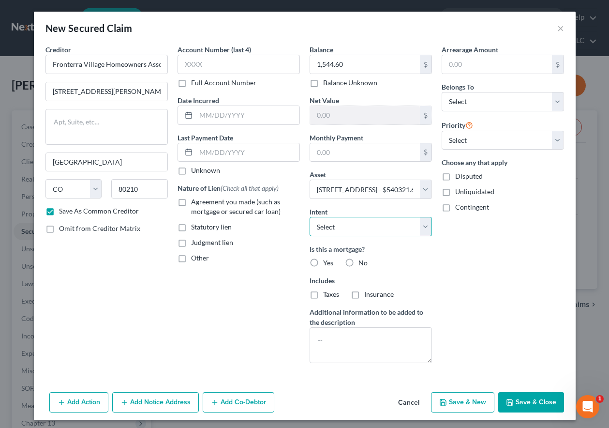
click at [358, 219] on select "Select Surrender Redeem Reaffirm Avoid Other" at bounding box center [371, 226] width 122 height 19
select select "4"
click at [310, 217] on select "Select Surrender Redeem Reaffirm Avoid Other" at bounding box center [371, 226] width 122 height 19
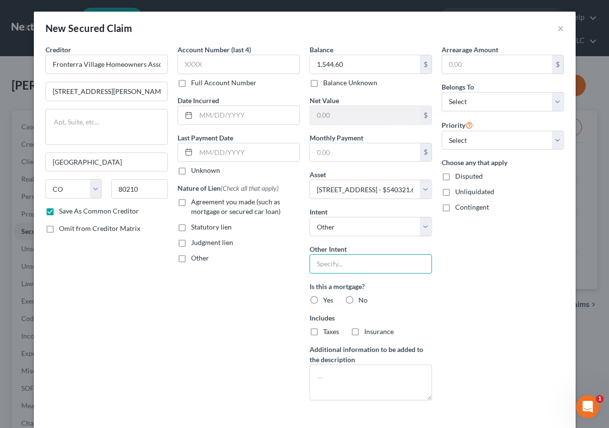
click at [364, 257] on input "text" at bounding box center [371, 263] width 122 height 19
type input "Cure Default"
click at [359, 299] on label "No" at bounding box center [363, 300] width 9 height 10
click at [363, 299] on input "No" at bounding box center [366, 298] width 6 height 6
radio input "true"
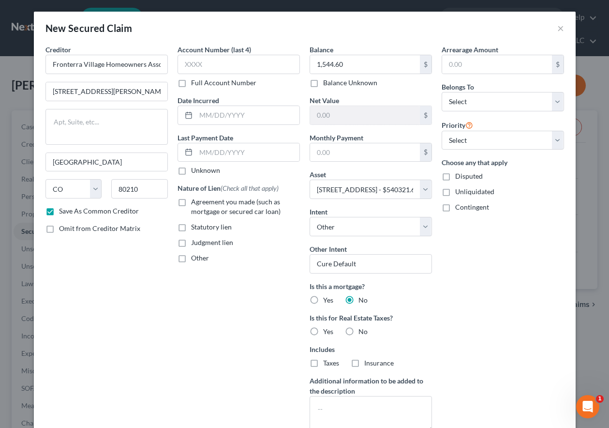
click at [359, 328] on label "No" at bounding box center [363, 332] width 9 height 10
click at [363, 328] on input "No" at bounding box center [366, 330] width 6 height 6
radio input "true"
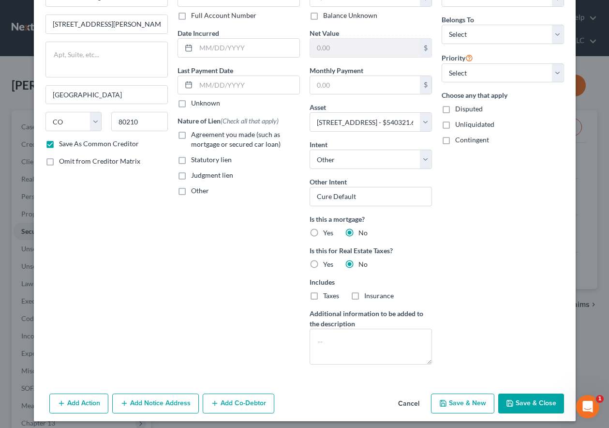
scroll to position [72, 0]
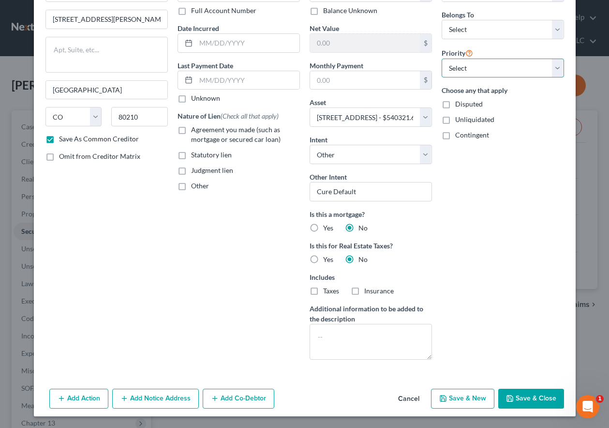
click at [477, 60] on select "Select 1st 2nd 3rd 4th 5th 6th 7th 8th 9th 10th 11th 12th 13th 14th 15th 16th 1…" at bounding box center [503, 68] width 122 height 19
select select "1"
click at [442, 59] on select "Select 1st 2nd 3rd 4th 5th 6th 7th 8th 9th 10th 11th 12th 13th 14th 15th 16th 1…" at bounding box center [503, 68] width 122 height 19
click at [529, 398] on button "Save & Close" at bounding box center [532, 399] width 66 height 20
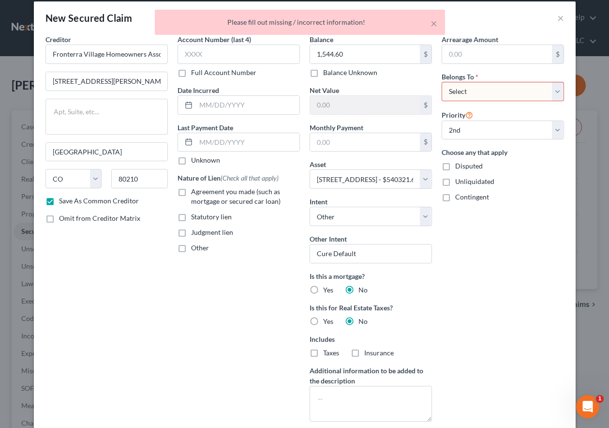
scroll to position [0, 0]
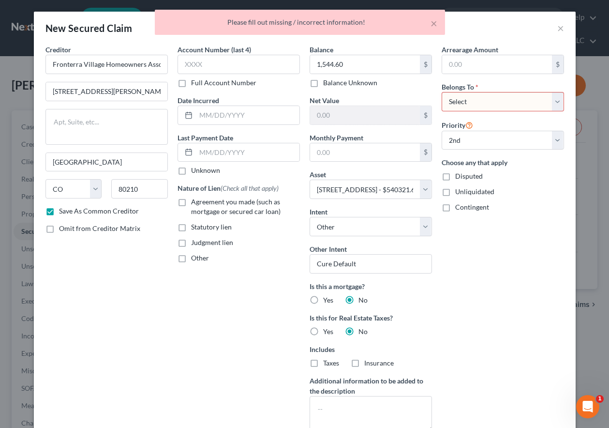
click at [485, 90] on div "Belongs To * Select Debtor 1 Only Debtor 2 Only Debtor 1 And Debtor 2 Only At L…" at bounding box center [503, 97] width 122 height 30
click at [486, 94] on select "Select Debtor 1 Only Debtor 2 Only Debtor 1 And Debtor 2 Only At Least One Of T…" at bounding box center [503, 101] width 122 height 19
select select "2"
click at [442, 92] on select "Select Debtor 1 Only Debtor 2 Only Debtor 1 And Debtor 2 Only At Least One Of T…" at bounding box center [503, 101] width 122 height 19
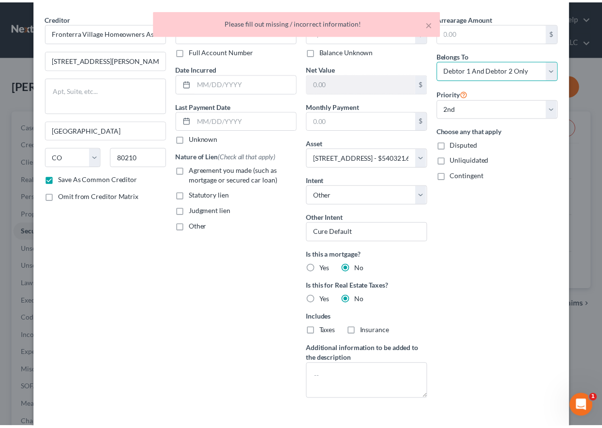
scroll to position [72, 0]
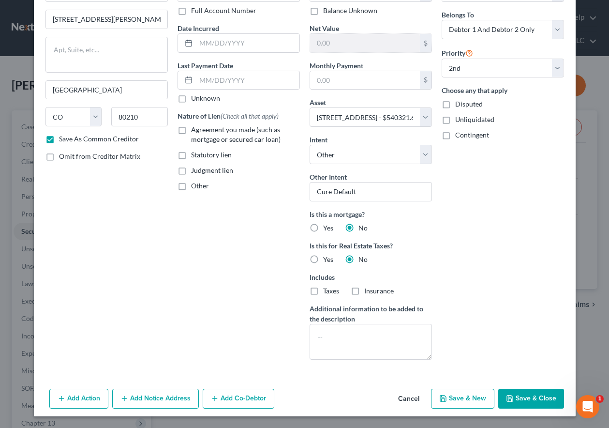
click at [525, 397] on button "Save & Close" at bounding box center [532, 399] width 66 height 20
checkbox input "false"
select select
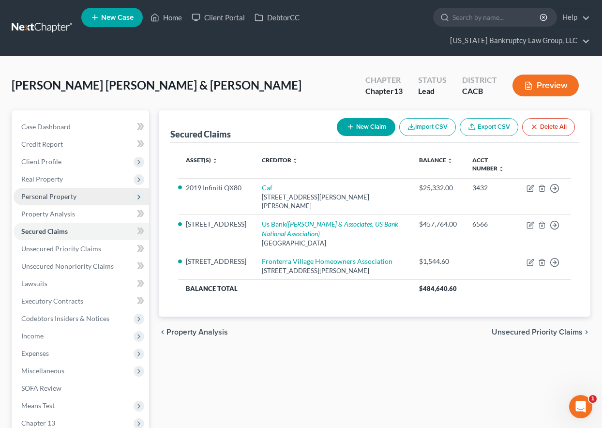
click at [43, 197] on span "Personal Property" at bounding box center [48, 196] width 55 height 8
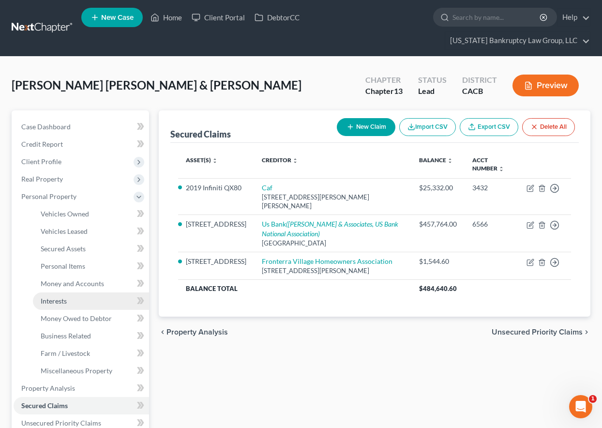
click at [60, 301] on span "Interests" at bounding box center [54, 301] width 26 height 8
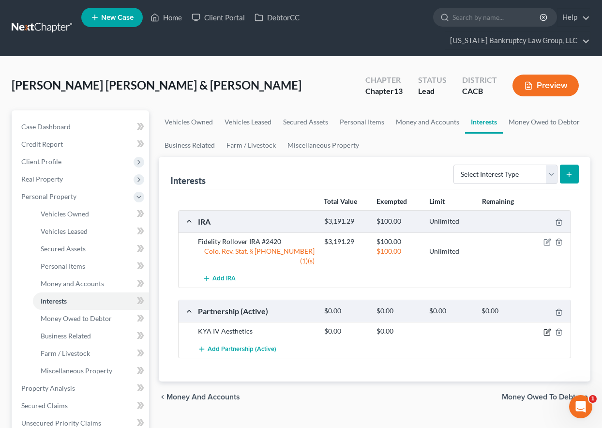
click at [547, 328] on icon "button" at bounding box center [548, 332] width 8 height 8
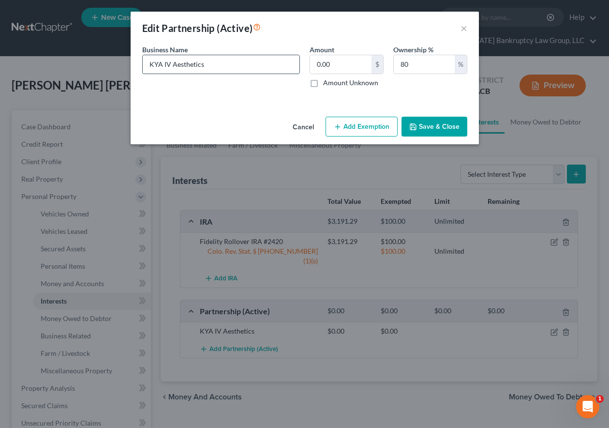
click at [229, 66] on input "KYA IV Aesthetics" at bounding box center [221, 64] width 157 height 18
drag, startPoint x: 229, startPoint y: 66, endPoint x: 137, endPoint y: 67, distance: 91.5
click at [139, 66] on div "Business Name * KYA IV Aesthetics" at bounding box center [220, 66] width 167 height 43
click at [432, 131] on button "Save & Close" at bounding box center [435, 127] width 66 height 20
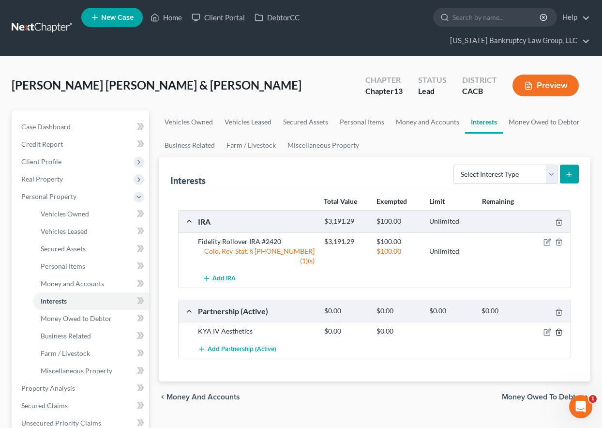
click at [559, 328] on icon "button" at bounding box center [559, 332] width 8 height 8
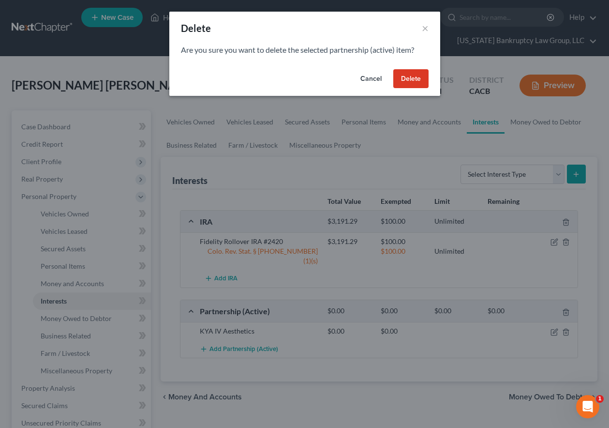
click at [410, 82] on button "Delete" at bounding box center [410, 78] width 35 height 19
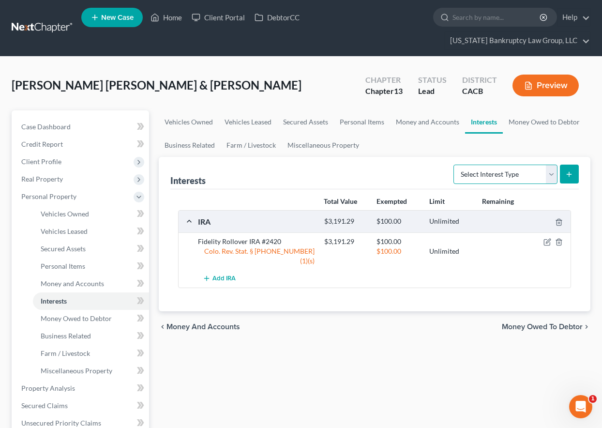
click at [516, 172] on select "Select Interest Type 401K Annuity Bond Education IRA Government Bond Government…" at bounding box center [506, 174] width 104 height 19
select select "unincorporated_business"
click at [454, 165] on select "Select Interest Type 401K Annuity Bond Education IRA Government Bond Government…" at bounding box center [506, 174] width 104 height 19
click at [570, 177] on icon "submit" at bounding box center [569, 174] width 8 height 8
click at [572, 172] on icon "submit" at bounding box center [569, 174] width 8 height 8
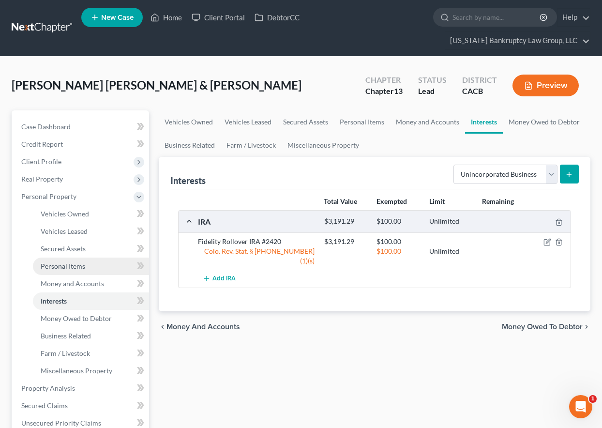
click at [58, 268] on span "Personal Items" at bounding box center [63, 266] width 45 height 8
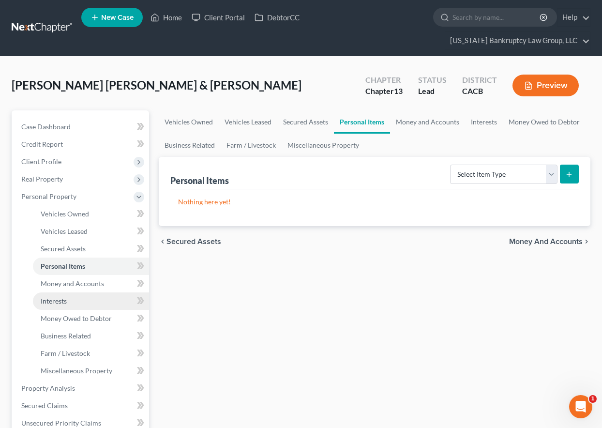
click at [51, 297] on span "Interests" at bounding box center [54, 301] width 26 height 8
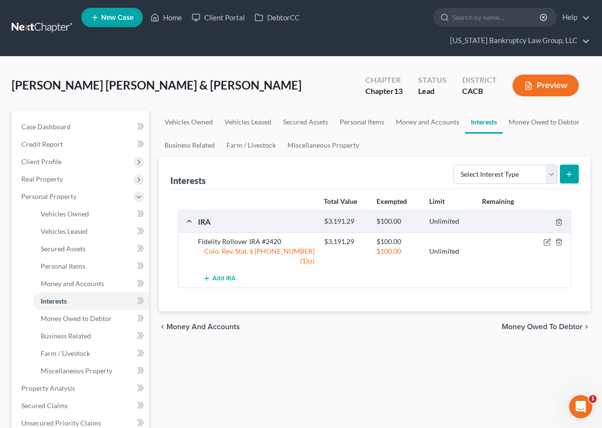
click at [566, 172] on icon "submit" at bounding box center [569, 174] width 8 height 8
click at [551, 175] on select "Select Interest Type 401K Annuity Bond Education IRA Government Bond Government…" at bounding box center [506, 174] width 104 height 19
select select "unincorporated_business"
click at [454, 165] on select "Select Interest Type 401K Annuity Bond Education IRA Government Bond Government…" at bounding box center [506, 174] width 104 height 19
click at [572, 176] on icon "submit" at bounding box center [569, 174] width 8 height 8
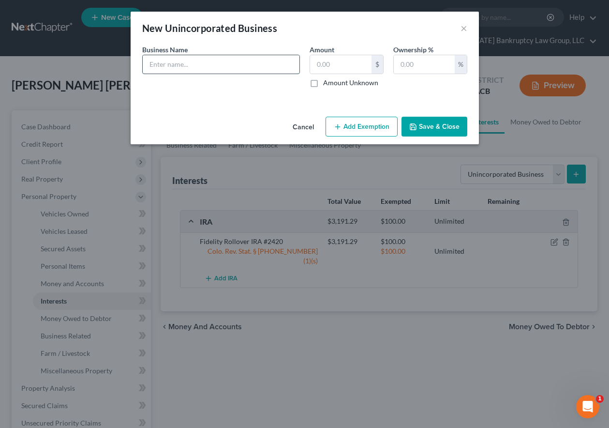
click at [187, 64] on input "text" at bounding box center [221, 64] width 157 height 18
paste input "KYA IV Aesthetics"
type input "KYA IV Aesthetics"
click at [415, 66] on input "text" at bounding box center [424, 64] width 61 height 18
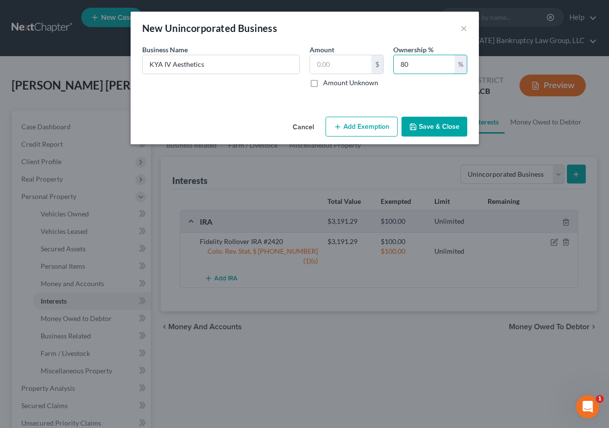
type input "80"
click at [434, 123] on button "Save & Close" at bounding box center [435, 127] width 66 height 20
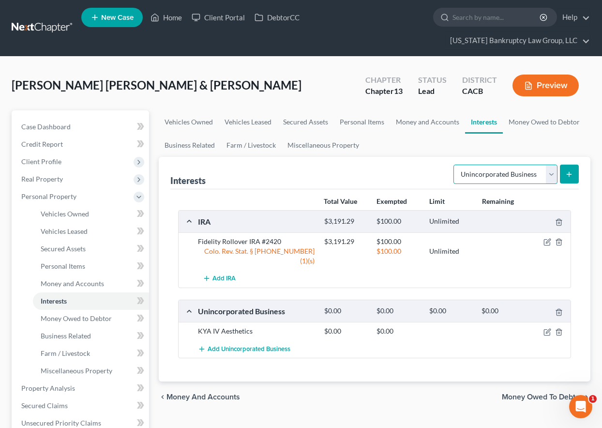
click at [550, 165] on select "Select Interest Type 401K Annuity Bond Education IRA Government Bond Government…" at bounding box center [506, 174] width 104 height 19
select select "term_life_insurance"
click at [454, 165] on select "Select Interest Type 401K Annuity Bond Education IRA Government Bond Government…" at bounding box center [506, 174] width 104 height 19
click at [565, 174] on button "submit" at bounding box center [569, 174] width 19 height 19
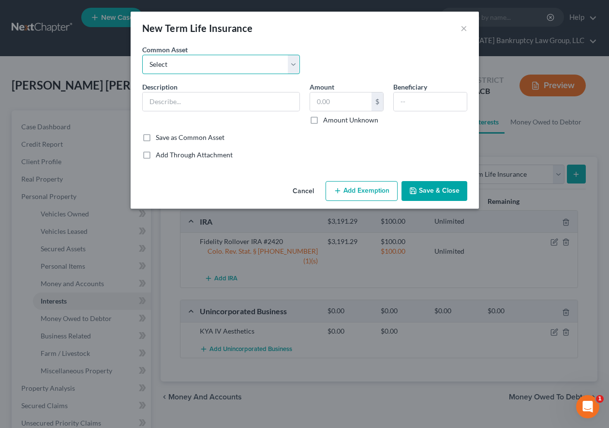
click at [202, 63] on select "Select Employer Sponsored Group Term Life Term Life Insurance Policy" at bounding box center [221, 64] width 158 height 19
select select "0"
click at [142, 55] on select "Select Employer Sponsored Group Term Life Term Life Insurance Policy" at bounding box center [221, 64] width 158 height 19
type input "Employer Sponsored Group Term Life"
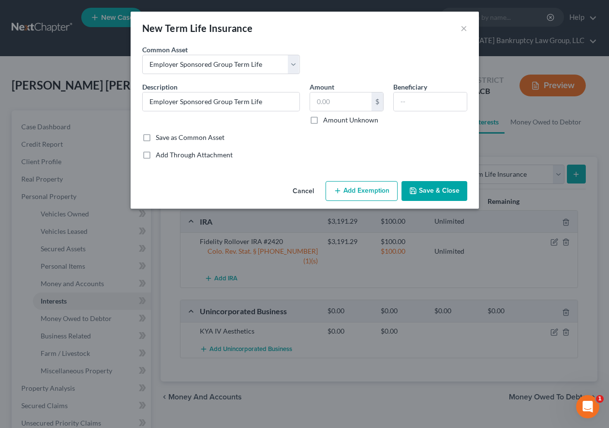
click at [369, 185] on button "Add Exemption" at bounding box center [362, 191] width 72 height 20
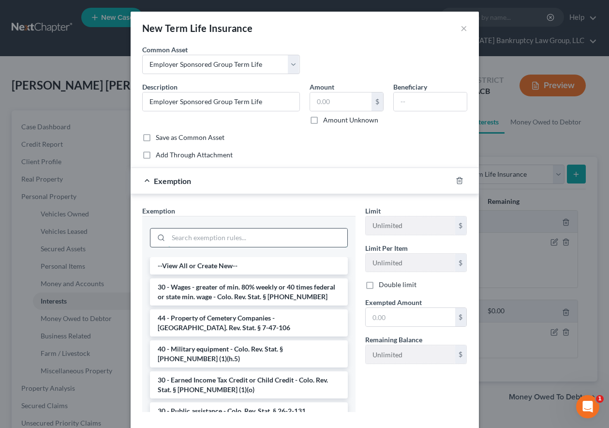
click at [268, 239] on input "search" at bounding box center [257, 237] width 179 height 18
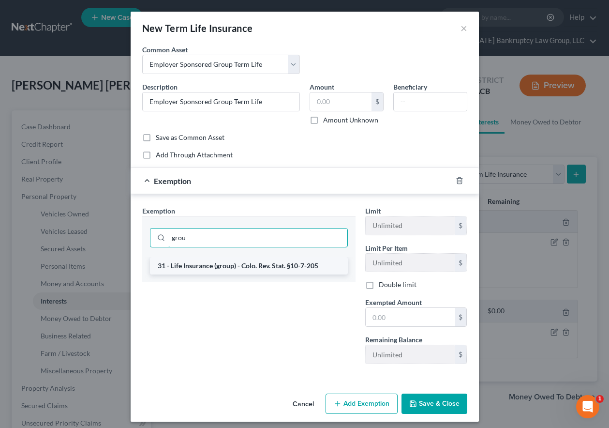
type input "grou"
click at [265, 262] on li "31 - Life Insurance (group) - Colo. Rev. Stat. §10-7-205" at bounding box center [249, 265] width 198 height 17
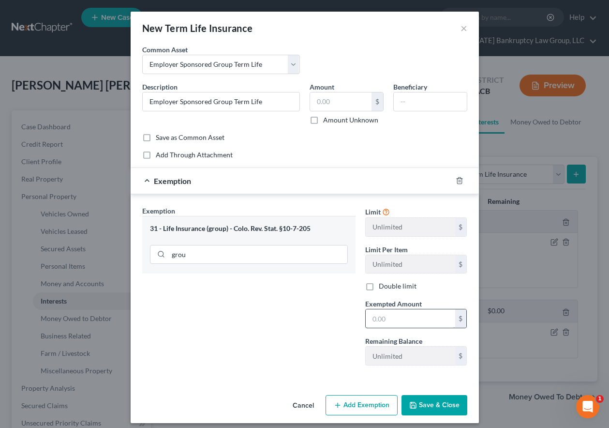
click at [406, 320] on input "text" at bounding box center [411, 318] width 90 height 18
type input "100"
click at [426, 403] on button "Save & Close" at bounding box center [435, 405] width 66 height 20
